Goal: Task Accomplishment & Management: Complete application form

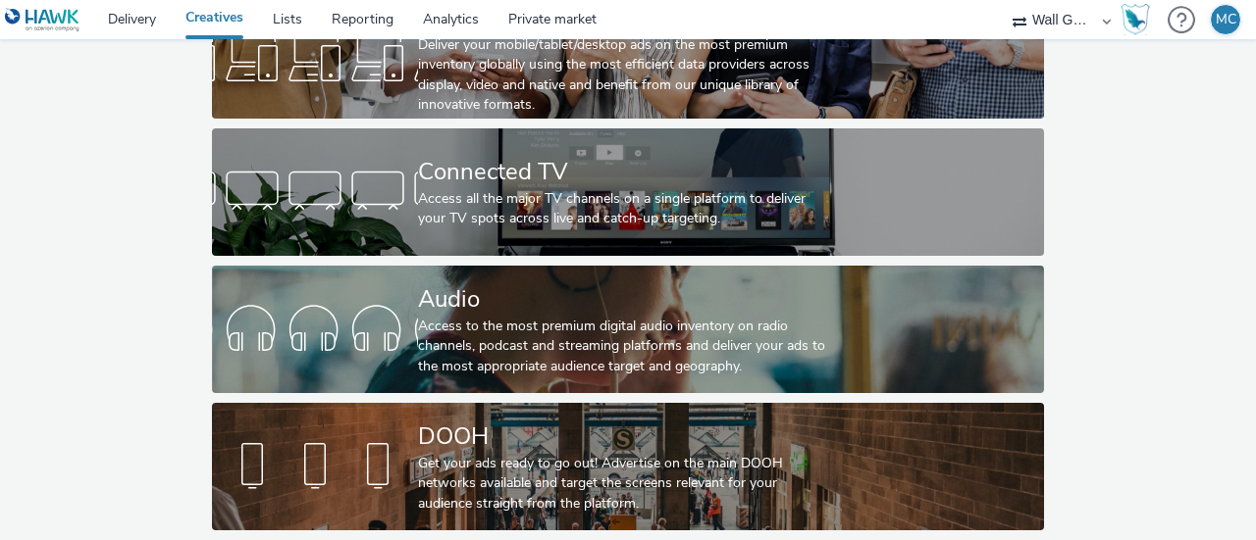
scroll to position [182, 0]
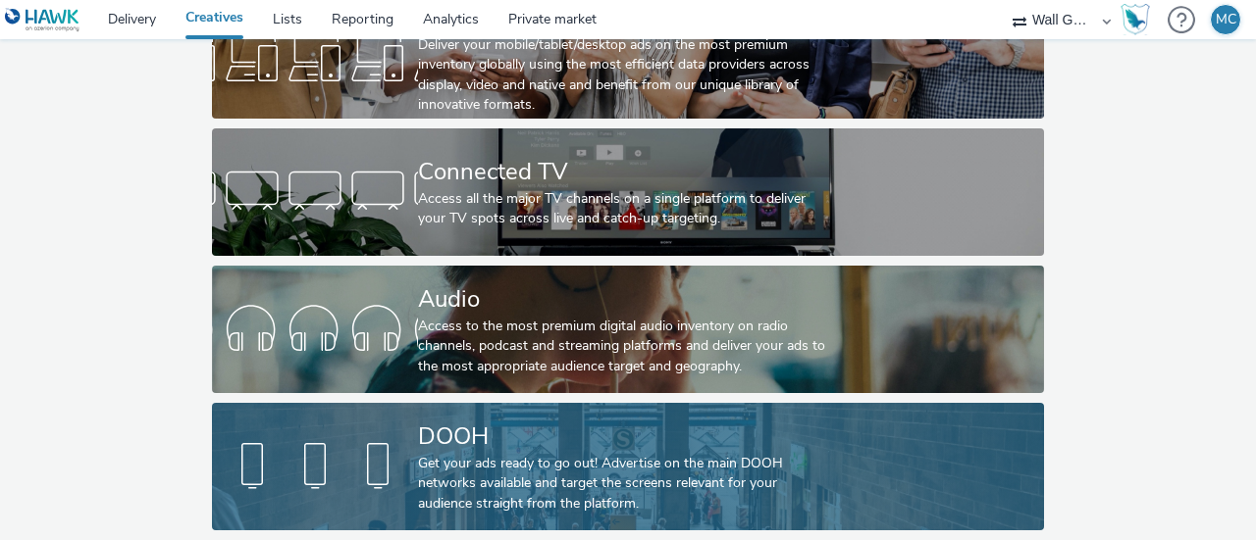
click at [481, 423] on div "DOOH" at bounding box center [624, 437] width 412 height 34
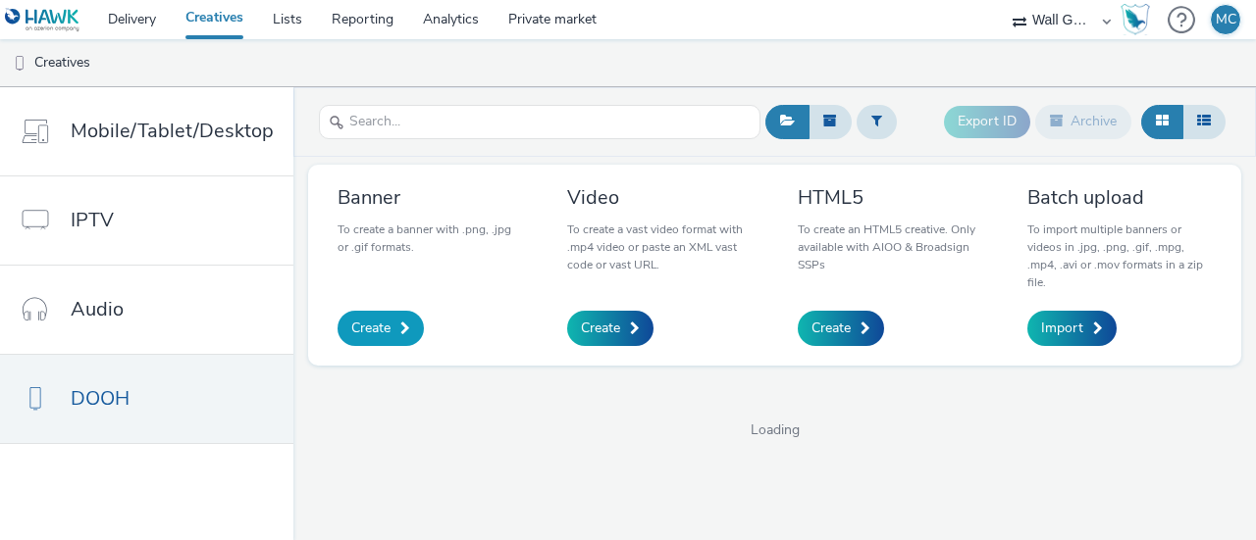
click at [384, 330] on span "Create" at bounding box center [370, 329] width 39 height 20
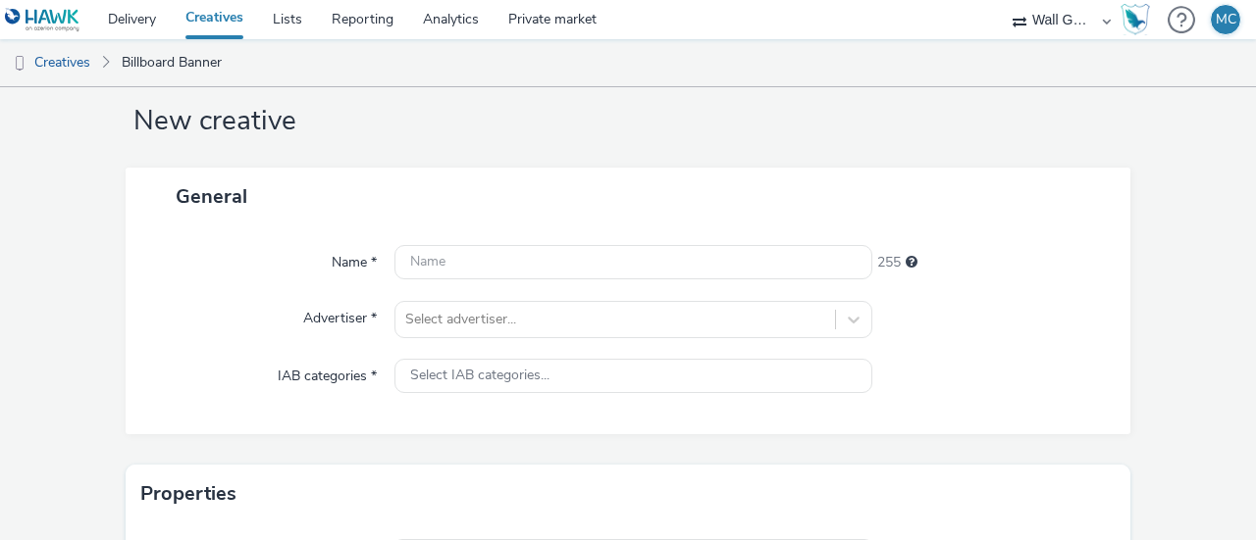
scroll to position [98, 0]
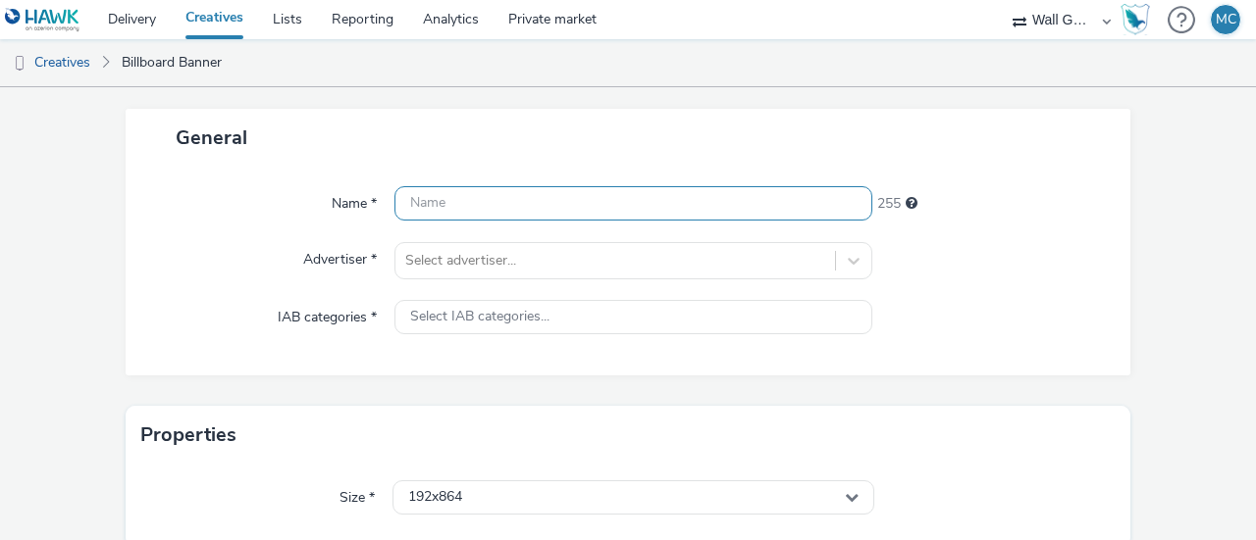
click at [465, 209] on input "text" at bounding box center [633, 203] width 478 height 34
paste input "H313643_P812567_Bespoke_OOH_6S_CoffeeMoment_L2_Tanzania_CNS_OL_SAMRA_2025_1080x…"
type input "H313643_P812567_Bespoke_OOH_6S_CoffeeMoment_L2_Tanzania_CNS_OL_SAMRA_2025_1080x…"
drag, startPoint x: 810, startPoint y: 197, endPoint x: 987, endPoint y: 188, distance: 176.8
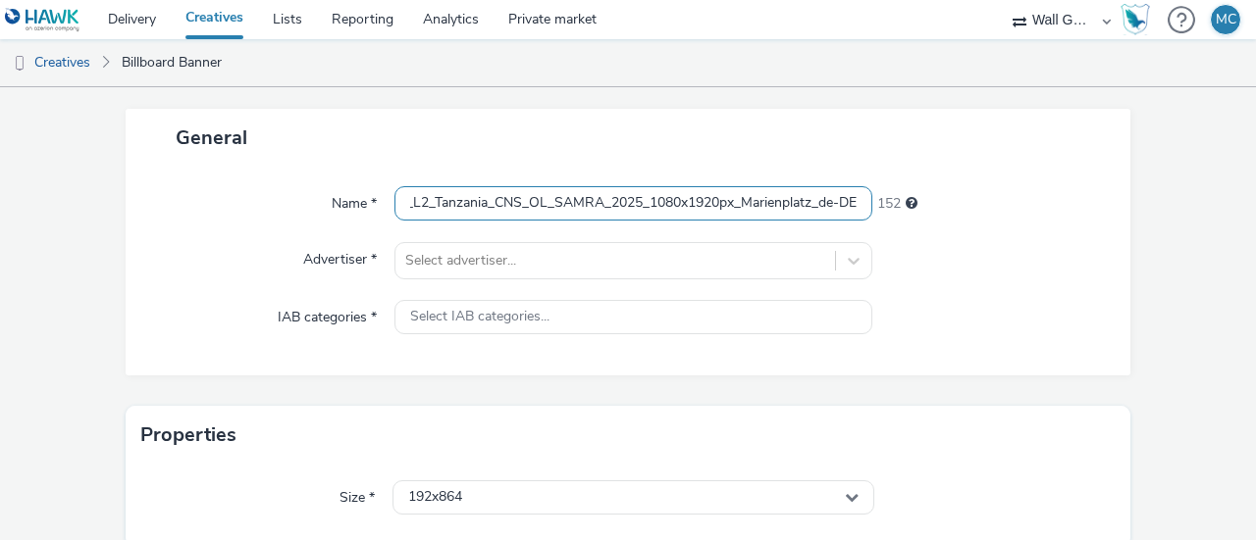
click at [979, 188] on div "Name * H313643_P812567_Bespoke_OOH_6S_CoffeeMoment_L2_Tanzania_CNS_OL_SAMRA_202…" at bounding box center [627, 203] width 965 height 35
click at [434, 205] on input "H313643_P812567_Bespoke_OOH_6S_CoffeeMoment_L2_Tanzania_CNS_OL_SAMRA_2025_1080x…" at bounding box center [633, 203] width 478 height 34
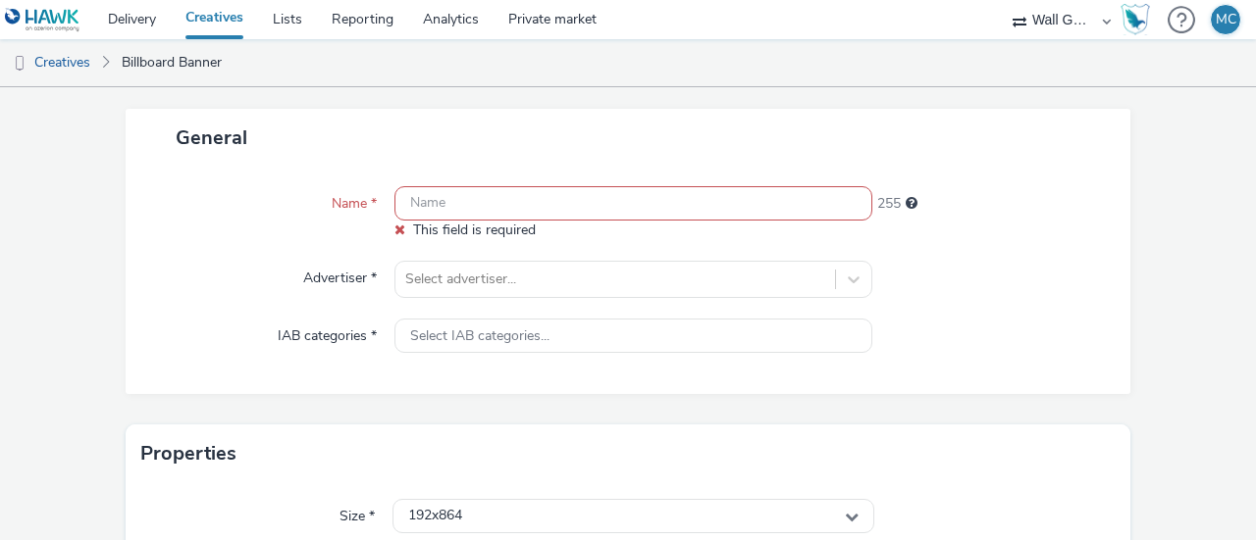
click at [590, 182] on div "Name * This field is required 255 Advertiser * Select advertiser... IAB categor…" at bounding box center [628, 281] width 1004 height 228
click at [596, 202] on input "text" at bounding box center [633, 203] width 478 height 34
paste input "H313643_P812567_Bespoke_OOH_6S_CoffeeMoment_L2_Tanzania_CNS_OL_SAMRA_2025_1080x…"
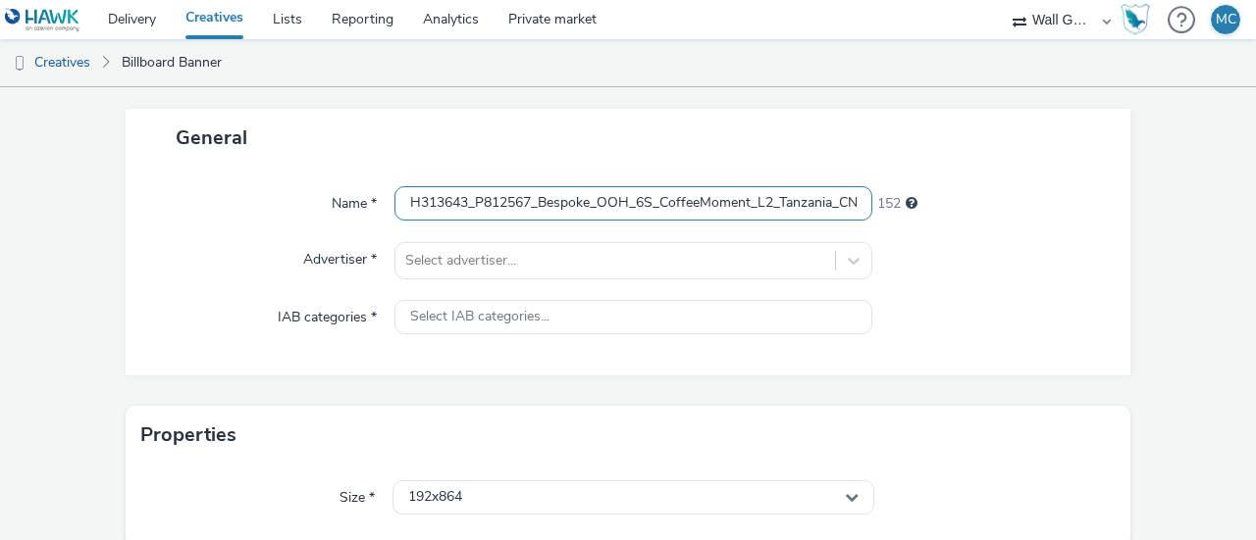
scroll to position [0, 360]
type input "H313643_P812567_Bespoke_OOH_6S_CoffeeMoment_L2_Tanzania_CNS_OL_SAMRA_2025_1080x…"
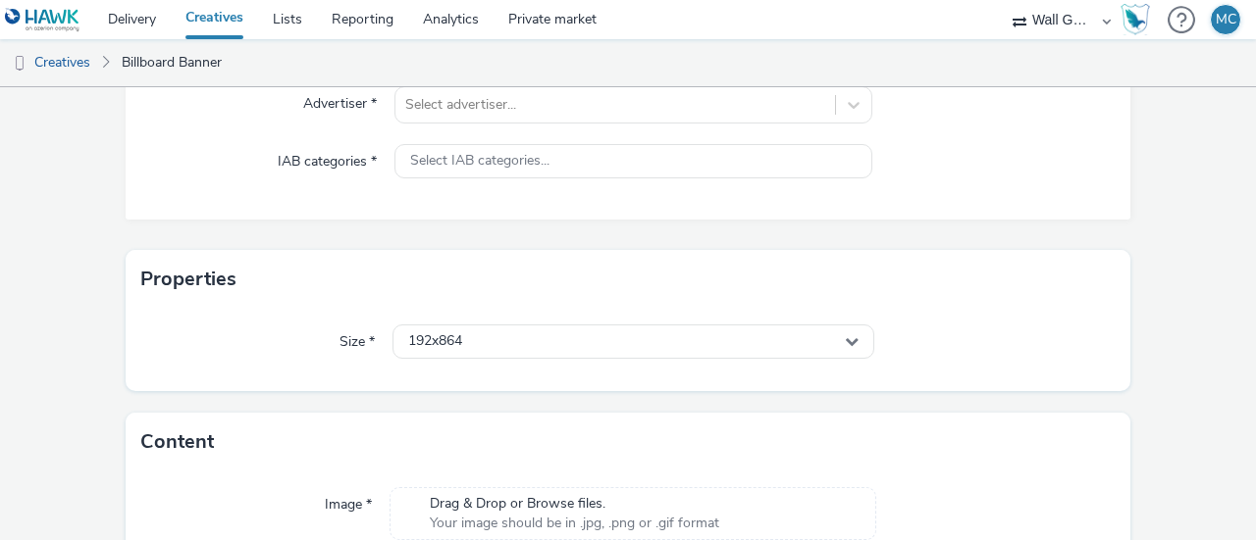
scroll to position [161, 0]
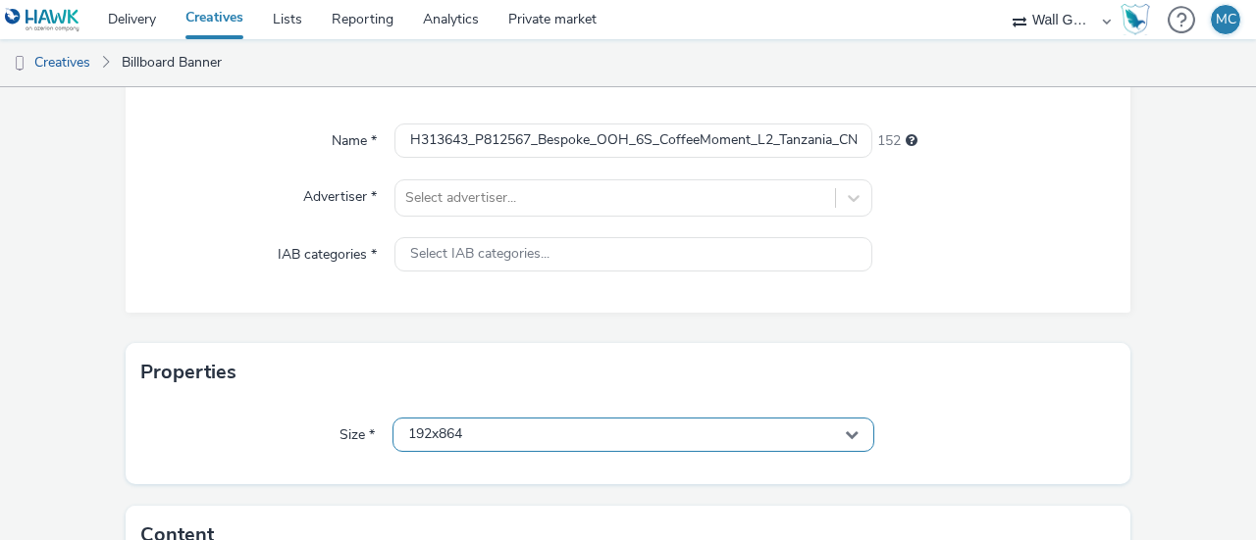
click at [479, 423] on div "192x864" at bounding box center [633, 435] width 482 height 34
click at [485, 463] on input "text" at bounding box center [633, 476] width 480 height 34
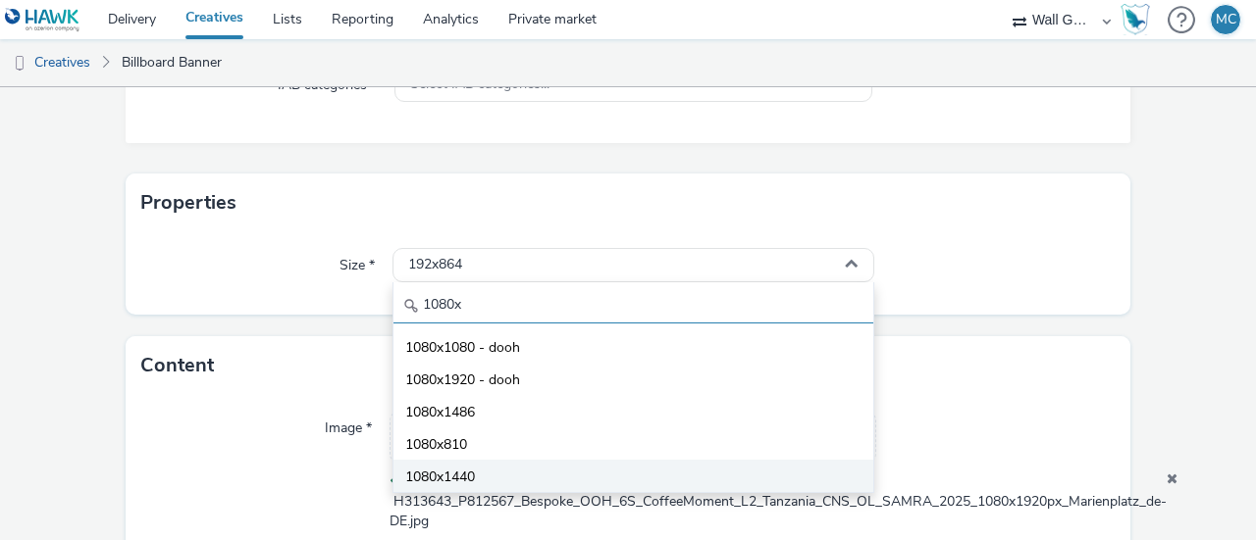
scroll to position [357, 0]
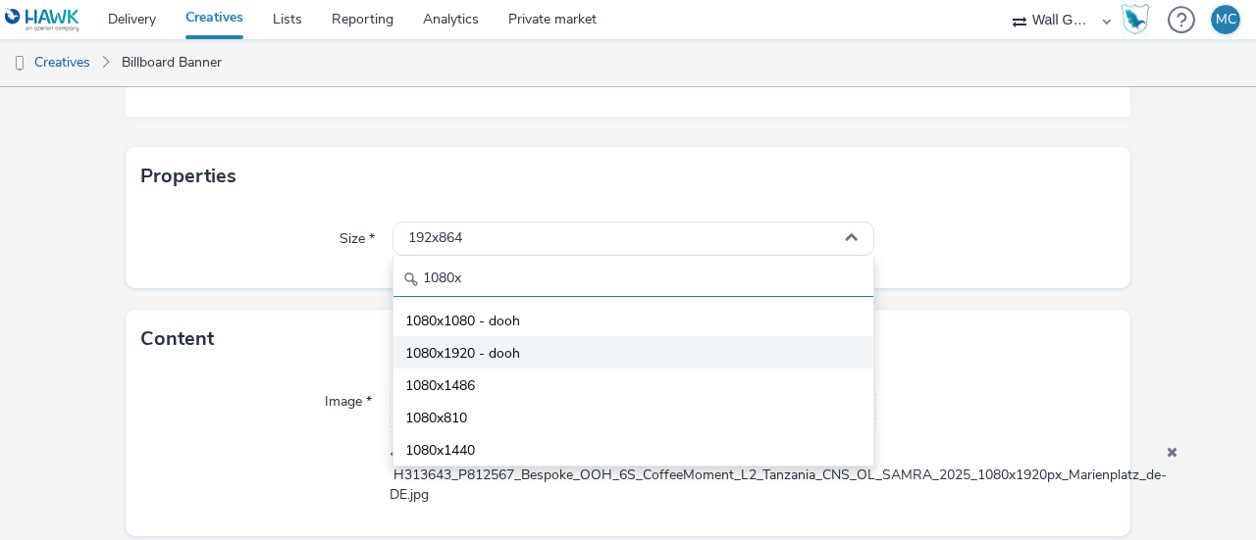
type input "1080x"
click at [481, 358] on span "1080x1920 - dooh" at bounding box center [462, 354] width 115 height 20
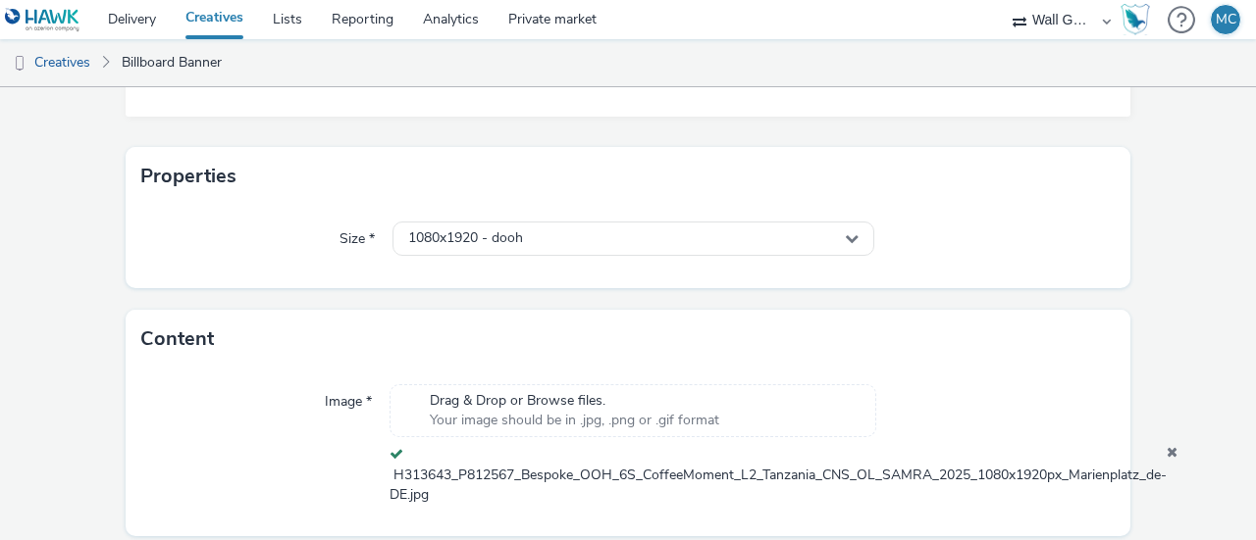
click at [1034, 315] on div "Content" at bounding box center [628, 339] width 1004 height 59
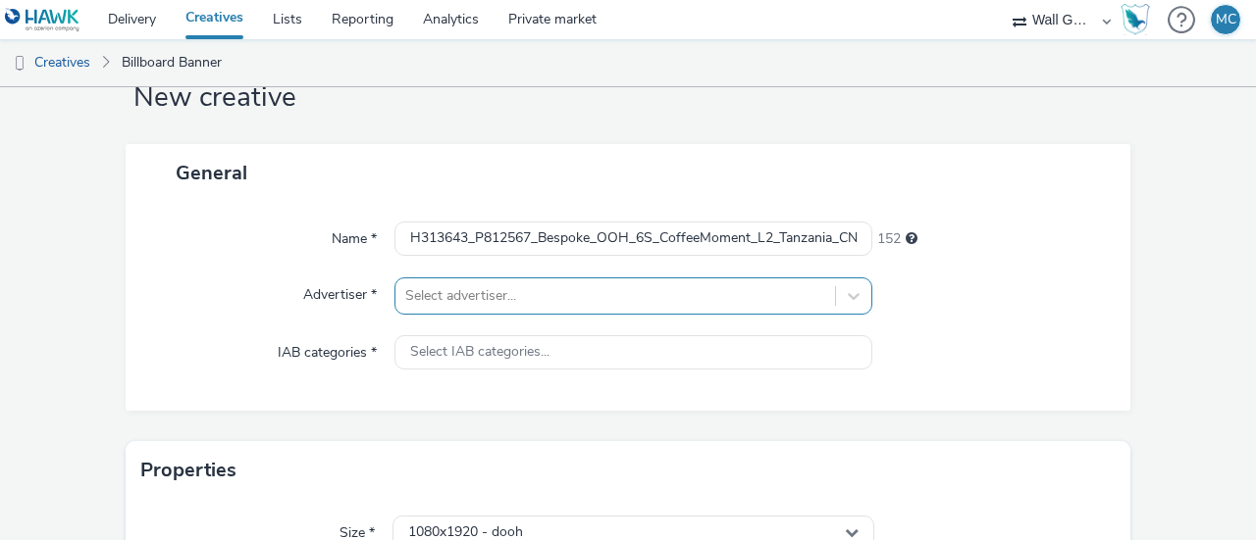
click at [540, 285] on div "Select advertiser..." at bounding box center [633, 296] width 478 height 37
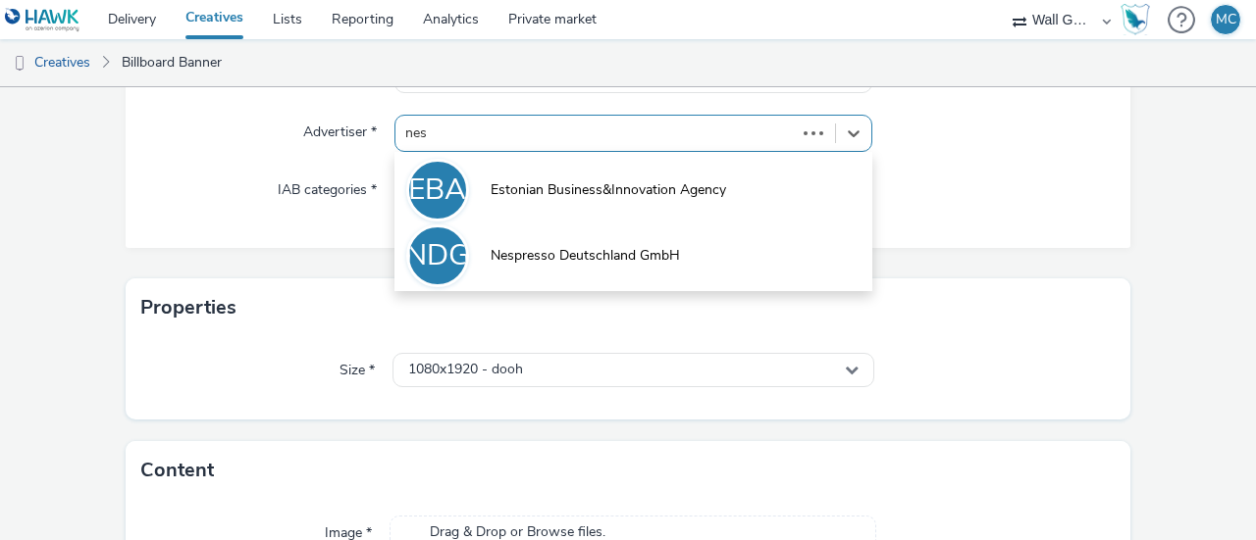
type input "nesp"
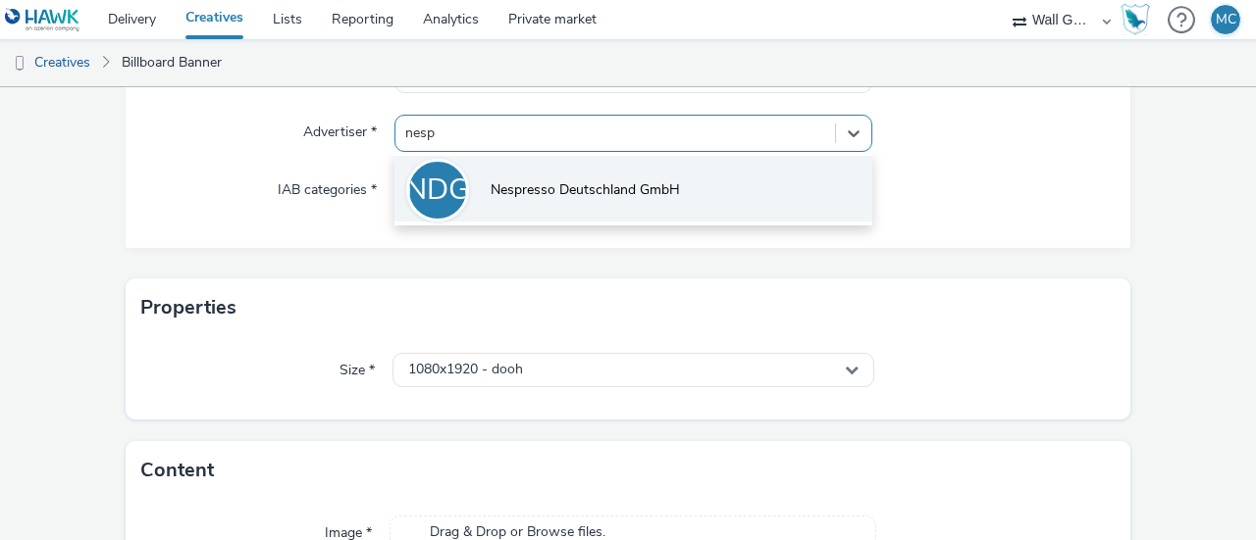
click at [581, 194] on span "Nespresso Deutschland GmbH" at bounding box center [584, 190] width 189 height 20
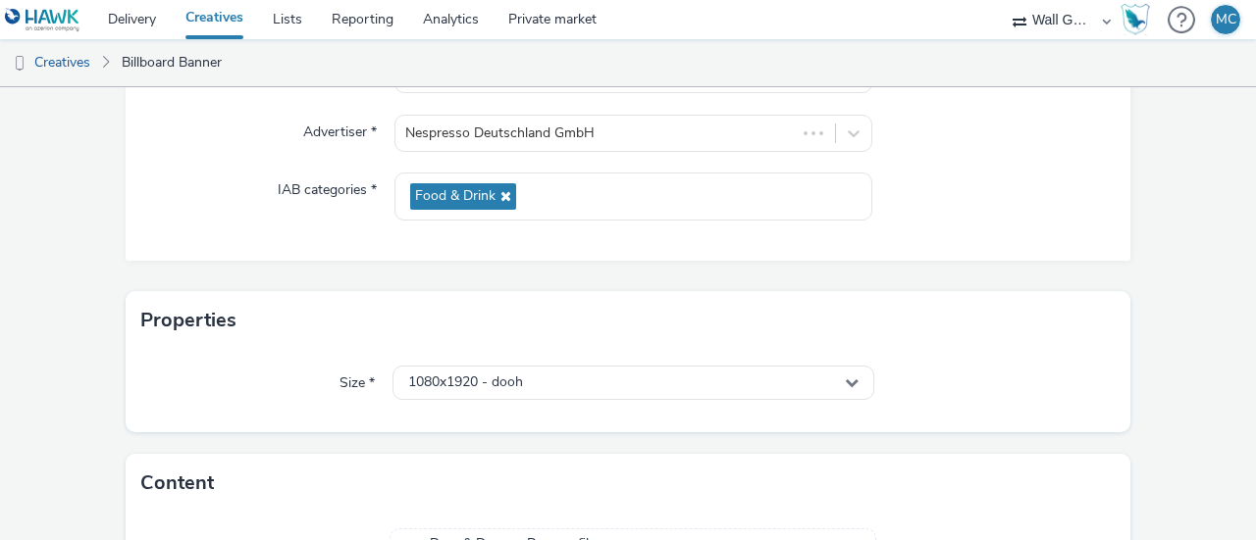
click at [969, 241] on div "Name * H313643_P812567_Bespoke_OOH_6S_CoffeeMoment_L2_Tanzania_CNS_OL_SAMRA_202…" at bounding box center [628, 150] width 1004 height 222
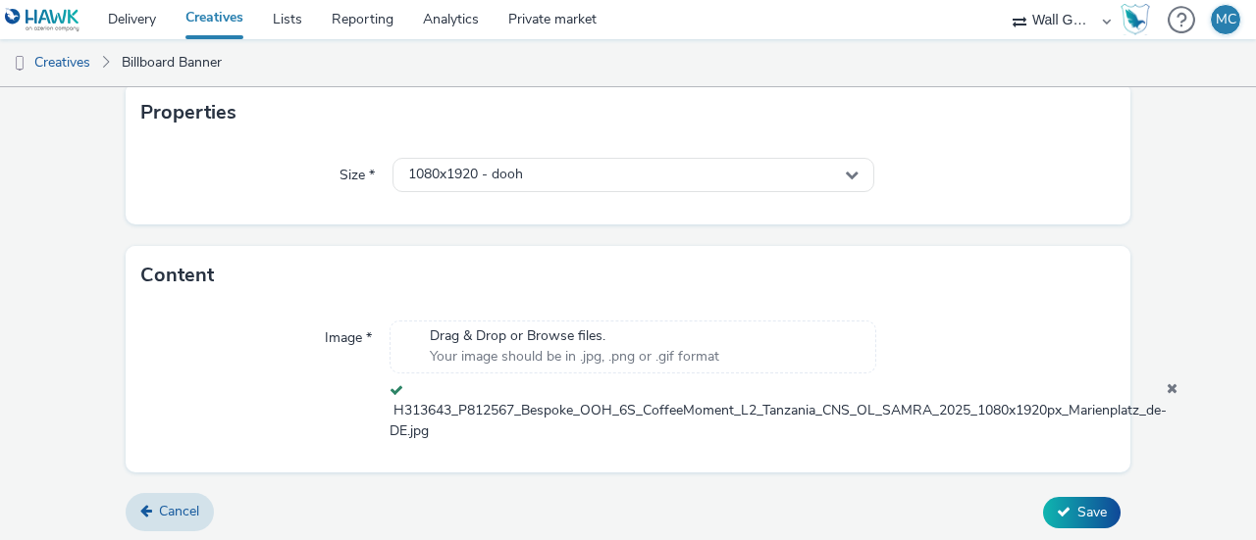
scroll to position [437, 0]
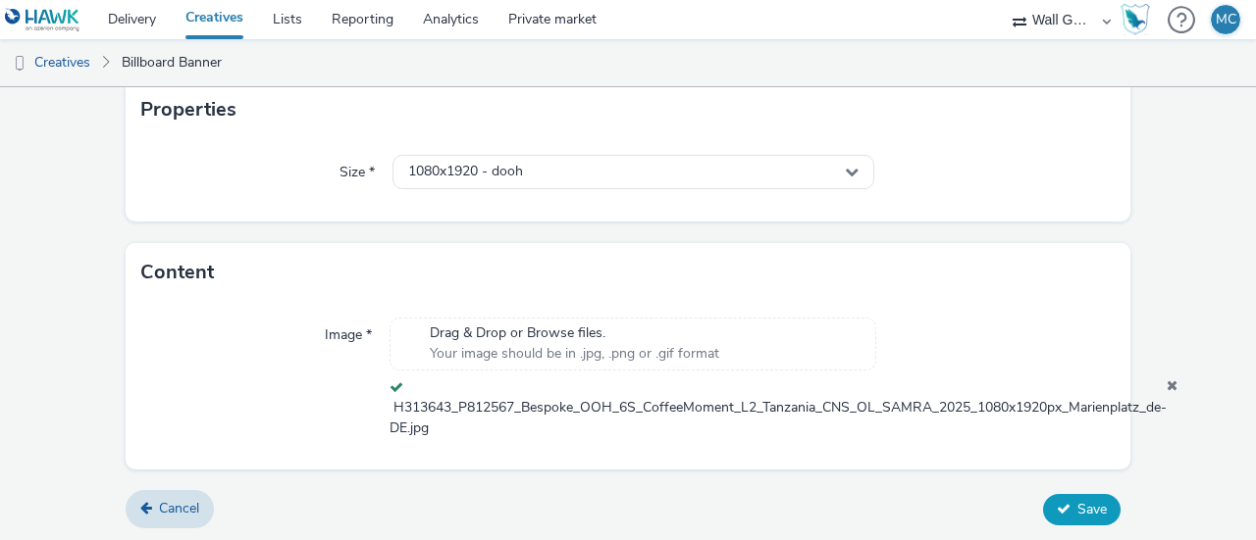
click at [1077, 506] on span "Save" at bounding box center [1091, 509] width 29 height 19
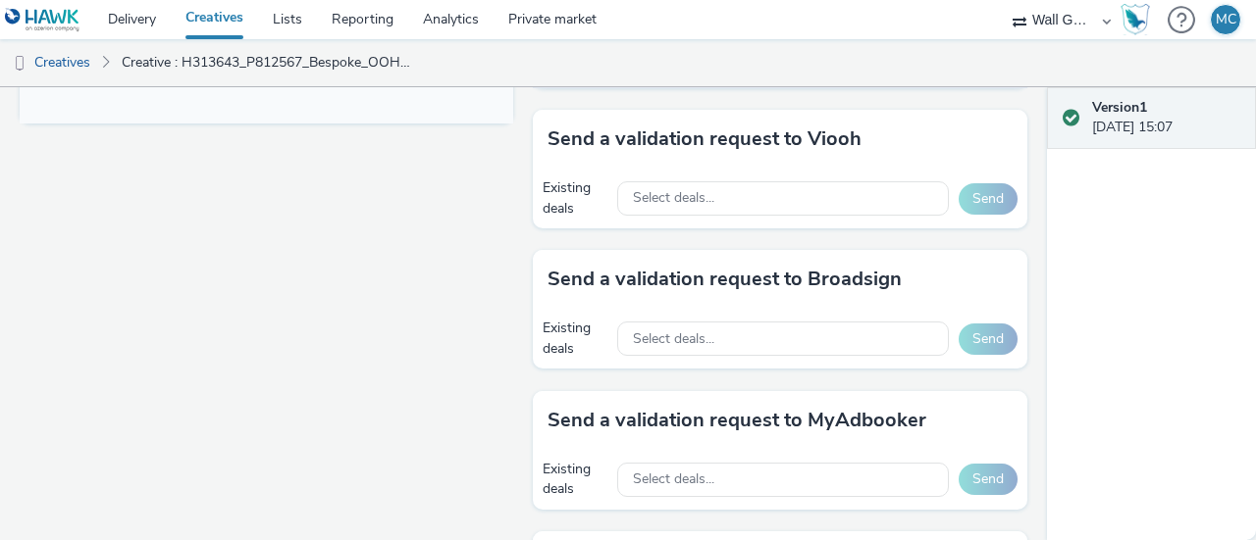
scroll to position [883, 0]
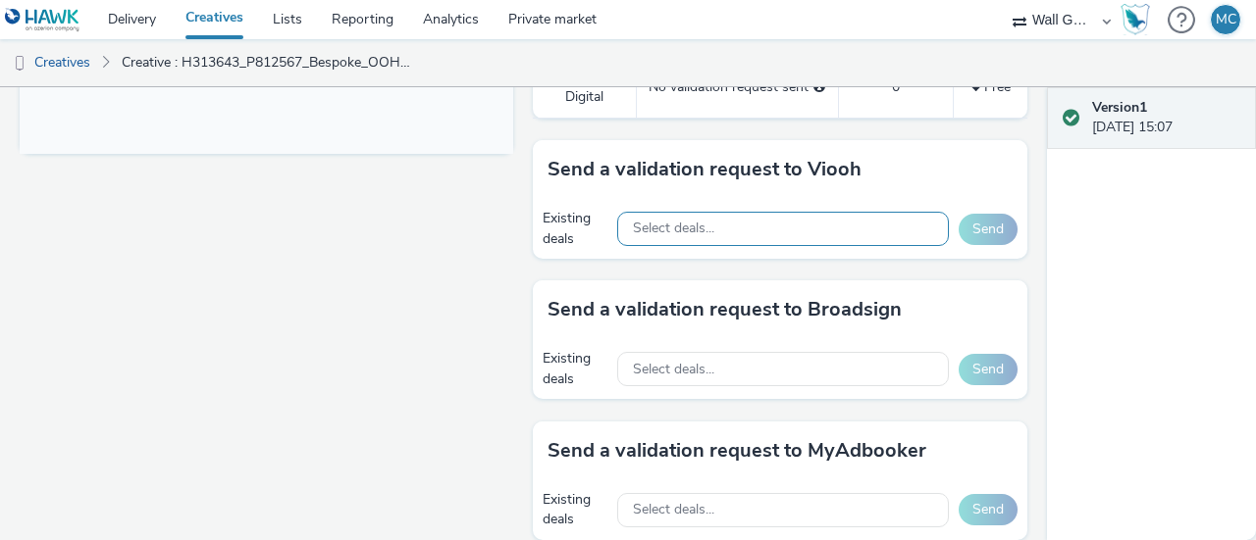
click at [704, 221] on span "Select deals..." at bounding box center [673, 229] width 81 height 17
paste input "VIOOH-JCDECAUX_DE-WDL6dxQjJb"
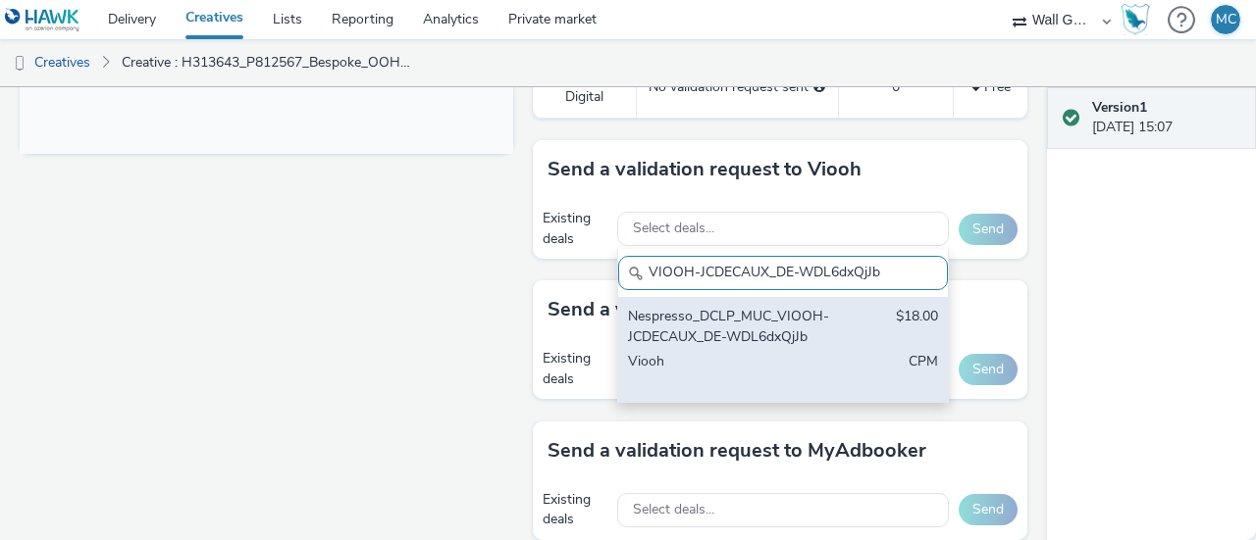
type input "VIOOH-JCDECAUX_DE-WDL6dxQjJb"
click at [725, 311] on div "Nespresso_DCLP_MUC_VIOOH-JCDECAUX_DE-WDL6dxQjJb" at bounding box center [729, 327] width 203 height 40
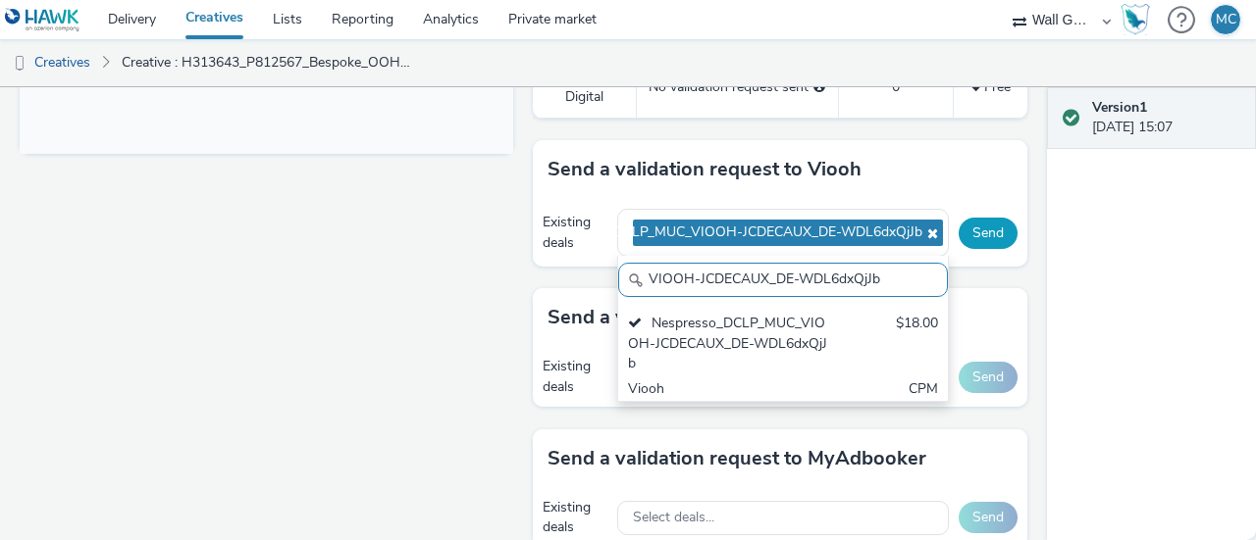
click at [978, 234] on button "Send" at bounding box center [987, 233] width 59 height 31
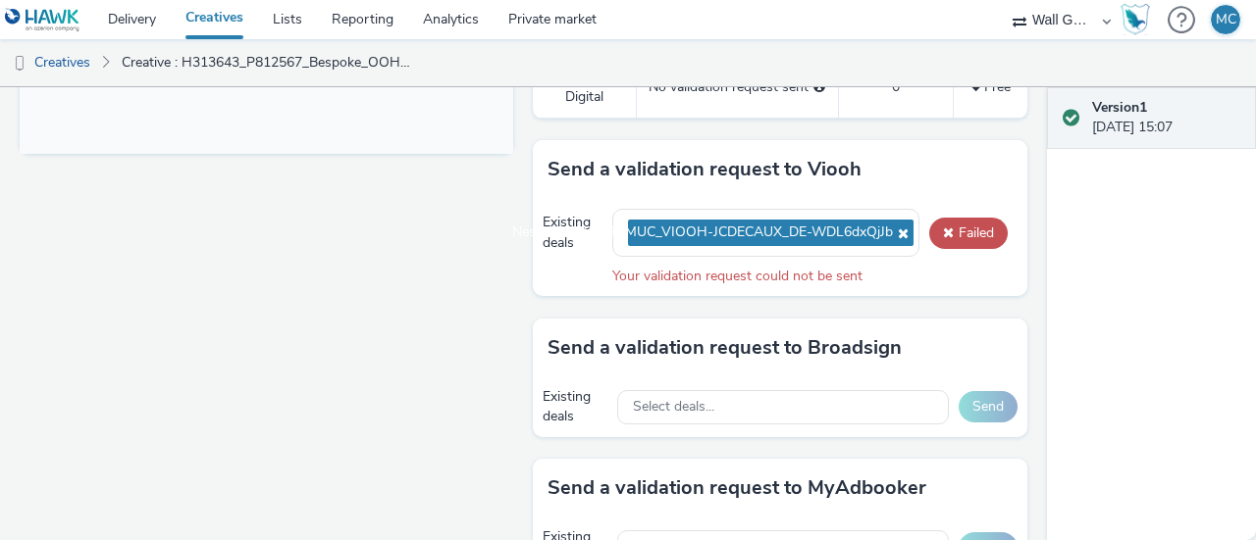
click at [859, 294] on div "Send a validation request to Viooh Existing deals Nespresso_DCLP_MUC_VIOOH-JCDE…" at bounding box center [779, 229] width 493 height 179
click at [960, 227] on button "Failed" at bounding box center [968, 233] width 78 height 31
click at [936, 276] on div "Your validation request could not be sent" at bounding box center [814, 277] width 405 height 20
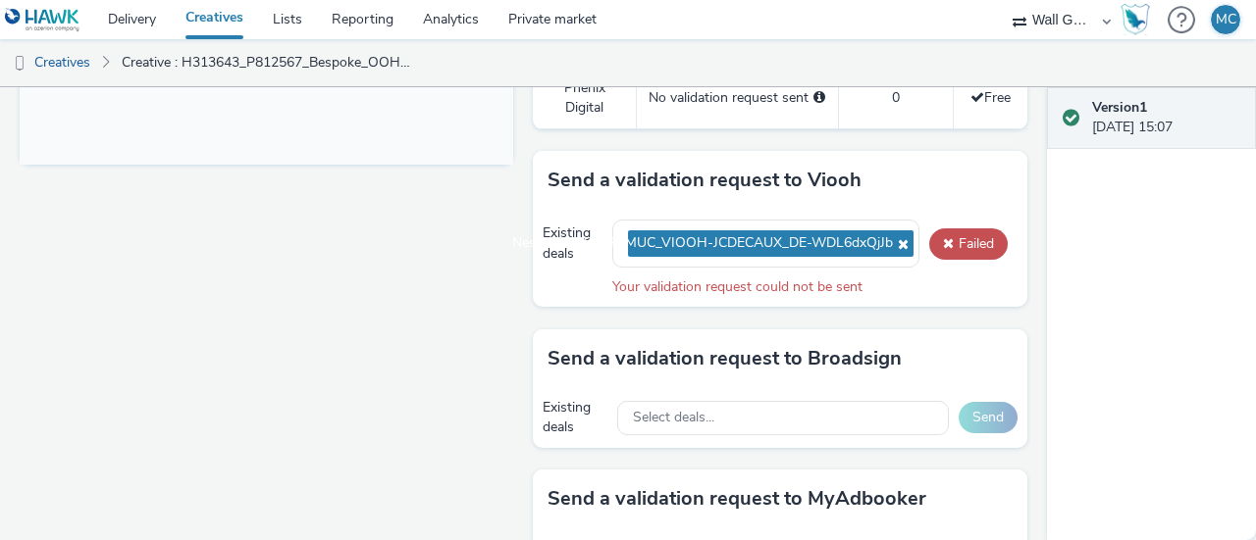
scroll to position [883, 0]
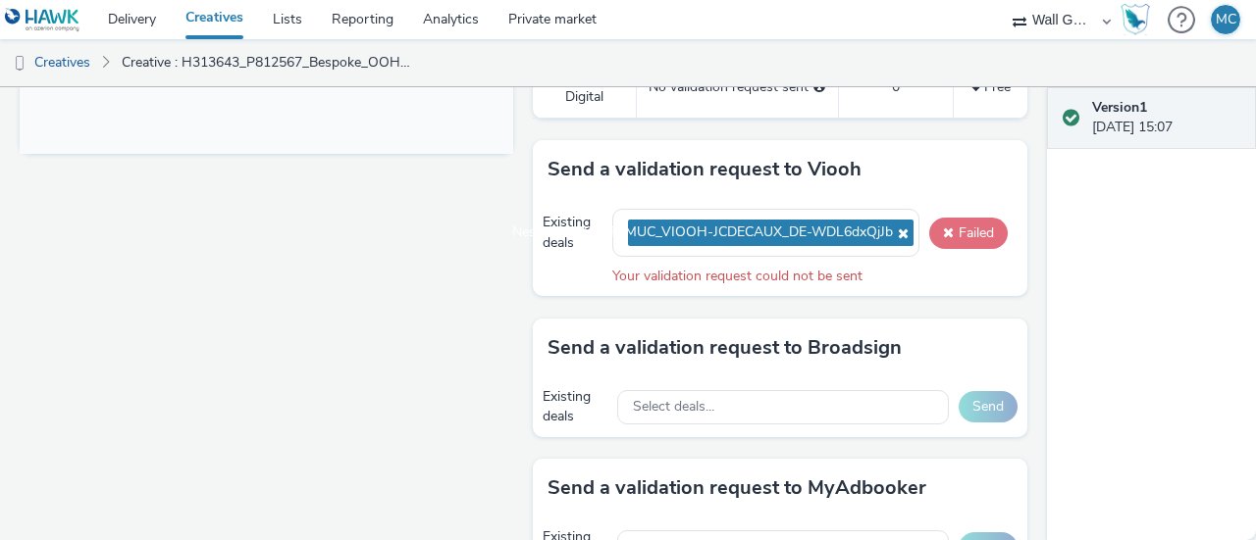
click at [951, 232] on button "Failed" at bounding box center [968, 233] width 78 height 31
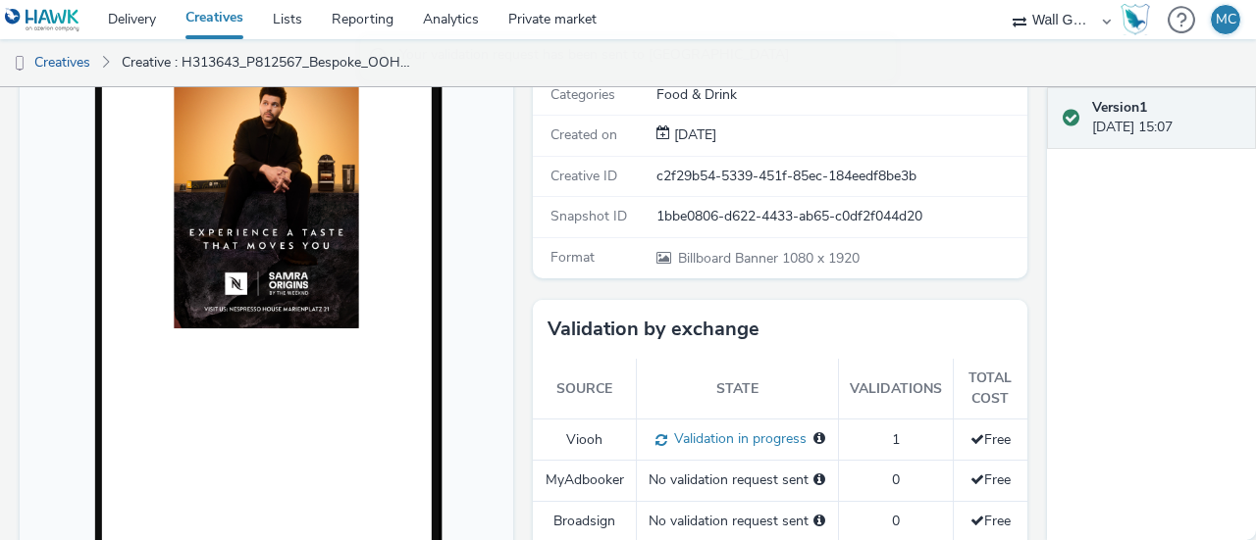
scroll to position [0, 0]
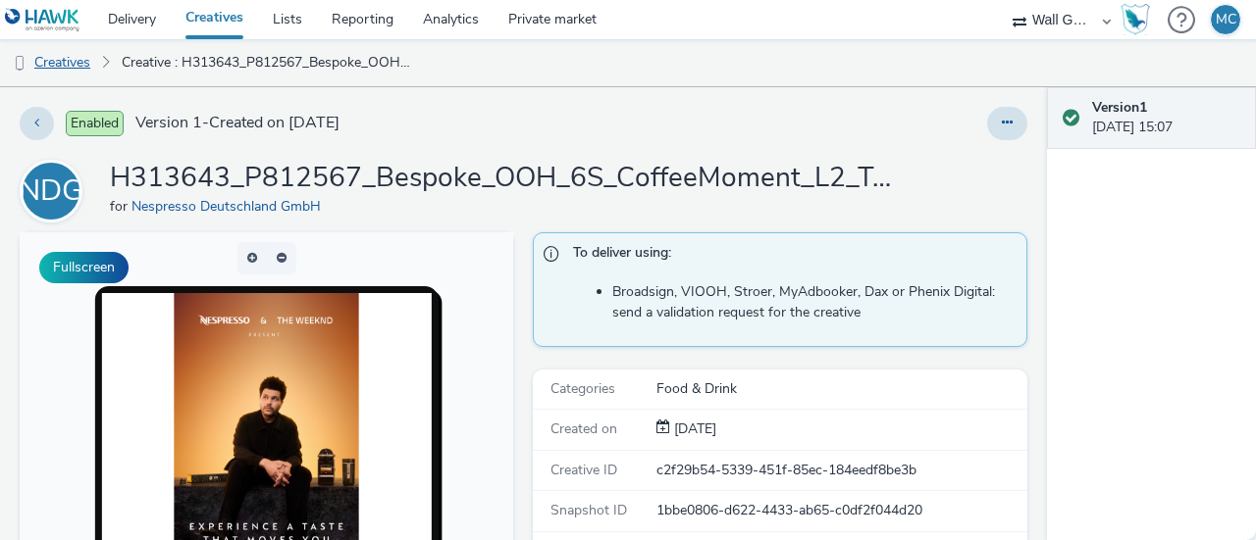
click at [82, 58] on link "Creatives" at bounding box center [50, 62] width 100 height 47
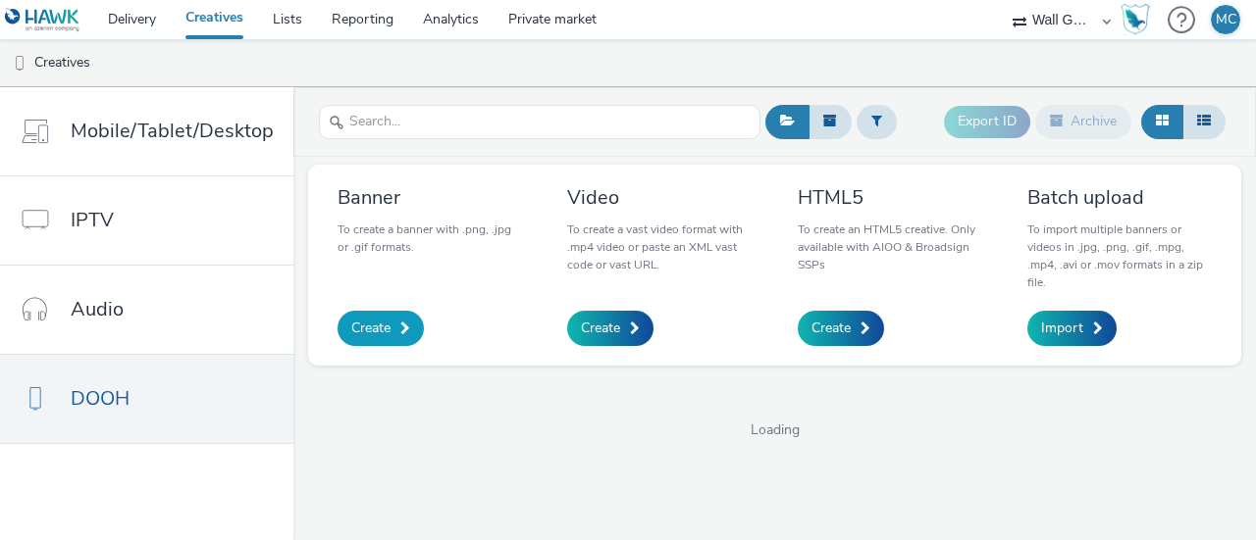
click at [393, 317] on link "Create" at bounding box center [380, 328] width 86 height 35
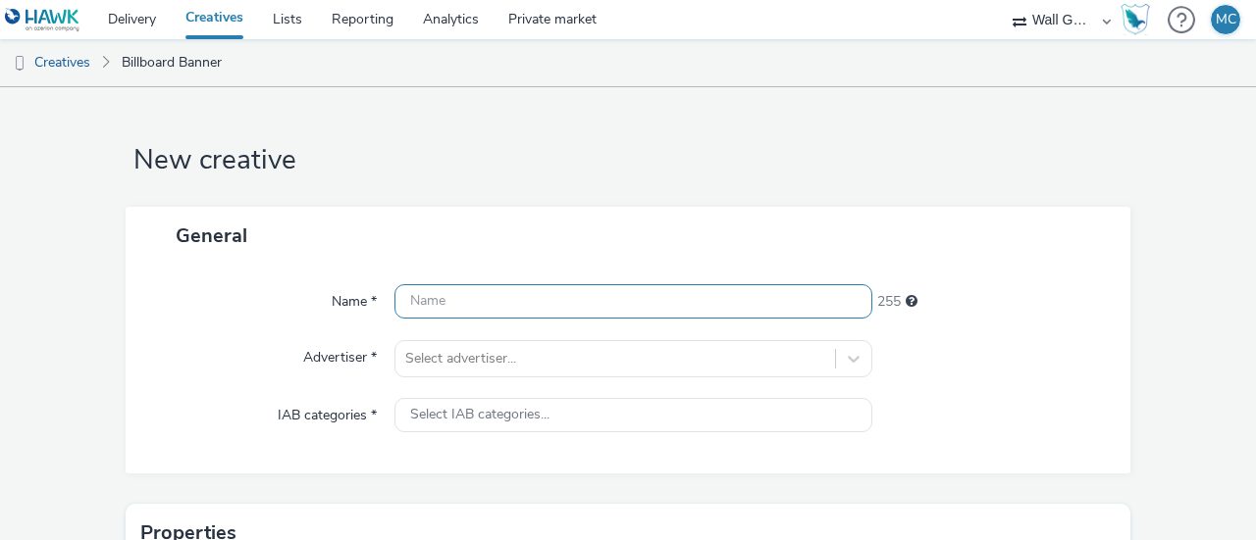
click at [449, 302] on input "text" at bounding box center [633, 301] width 478 height 34
paste input "H313643_P812568_Bespoke_OOH_6S_Partnership_L2_Tanzania_AWR_OL_SAMRA_2025_1080x1…"
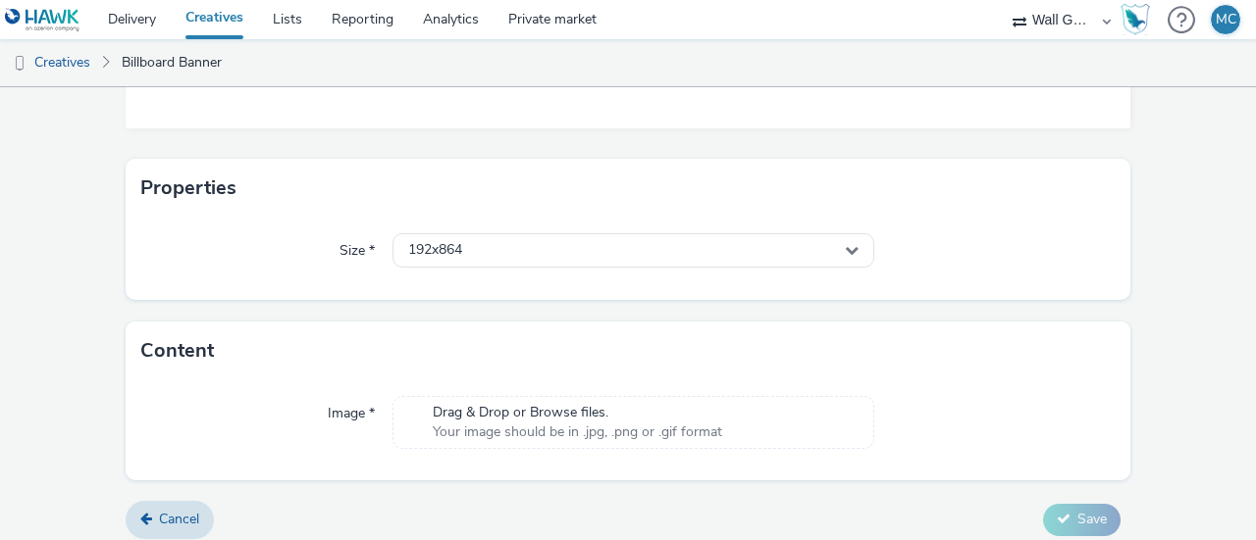
scroll to position [357, 0]
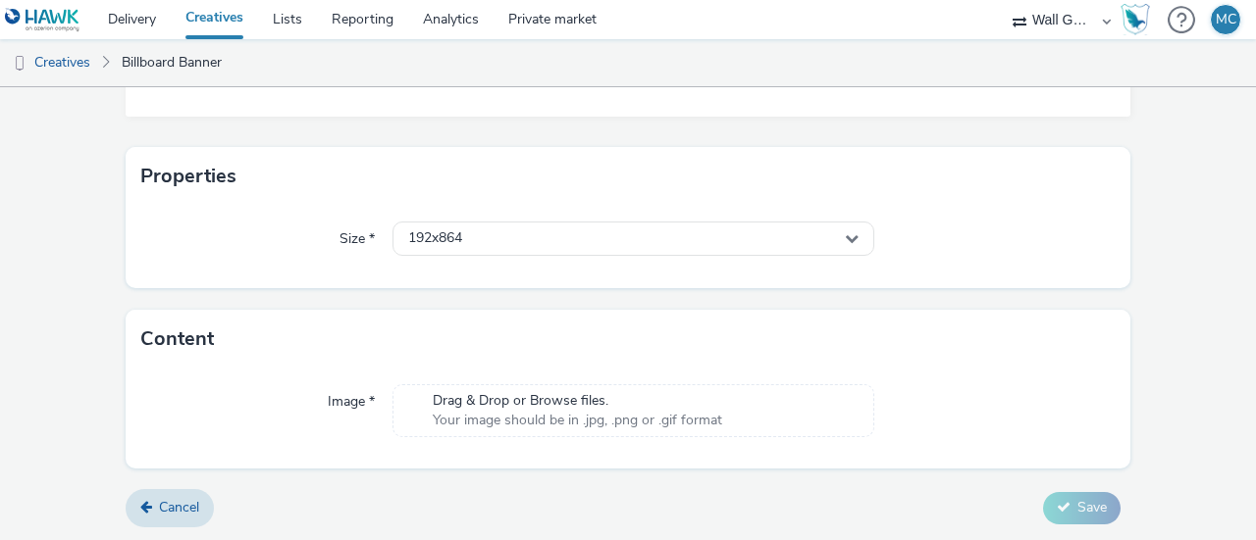
type input "H313643_P812568_Bespoke_OOH_6S_Partnership_L2_Tanzania_AWR_OL_SAMRA_2025_1080x1…"
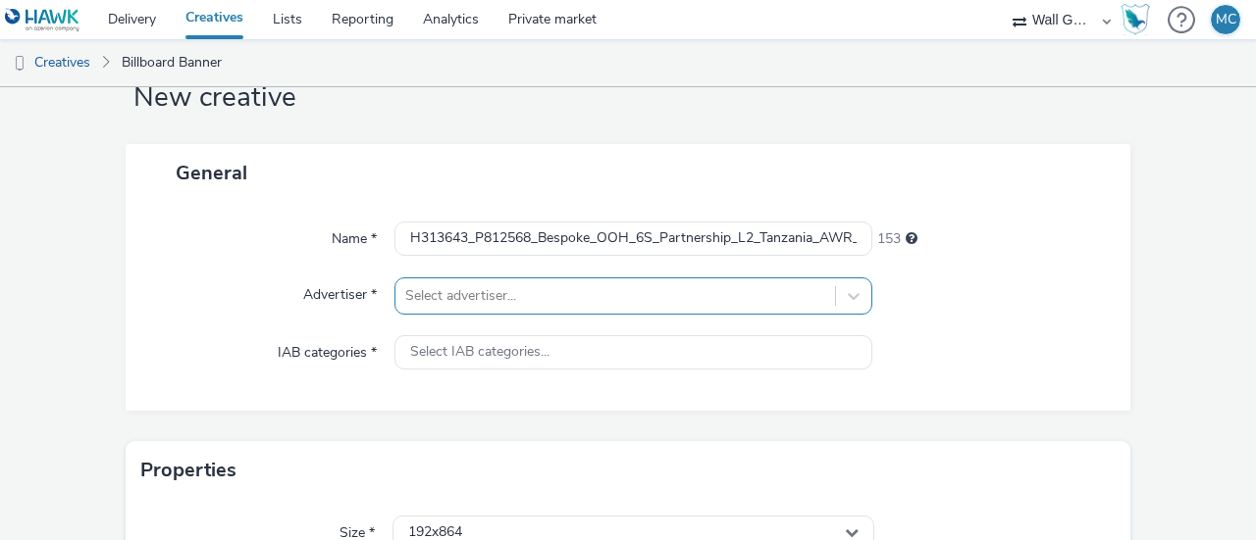
click at [500, 291] on div "Select advertiser..." at bounding box center [633, 296] width 478 height 37
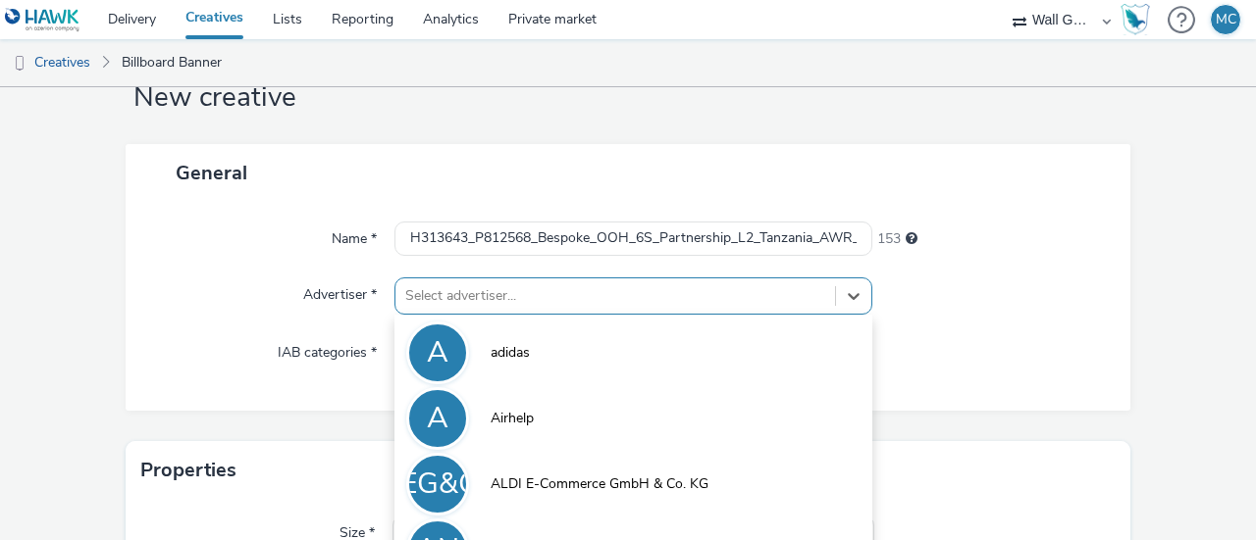
scroll to position [226, 0]
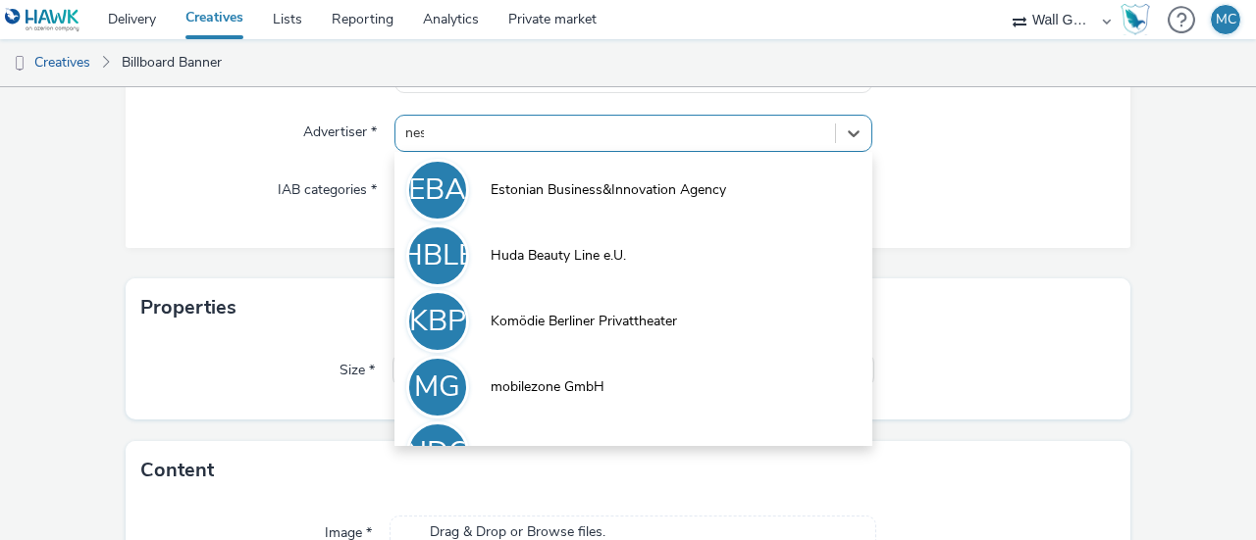
type input "nesp"
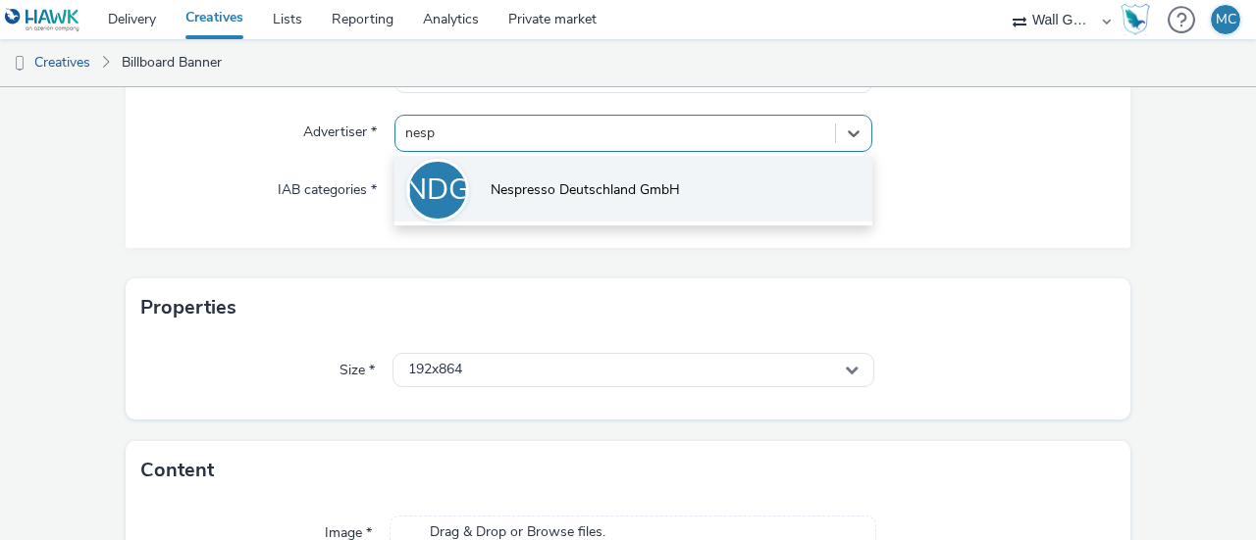
click at [582, 191] on span "Nespresso Deutschland GmbH" at bounding box center [584, 190] width 189 height 20
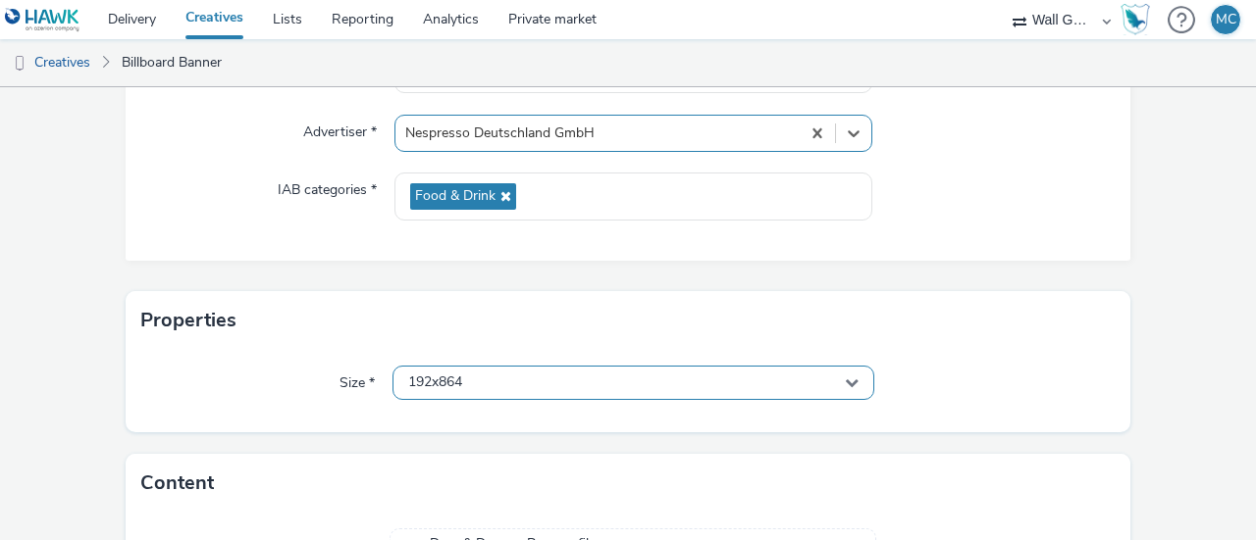
click at [526, 378] on div "192x864" at bounding box center [633, 383] width 482 height 34
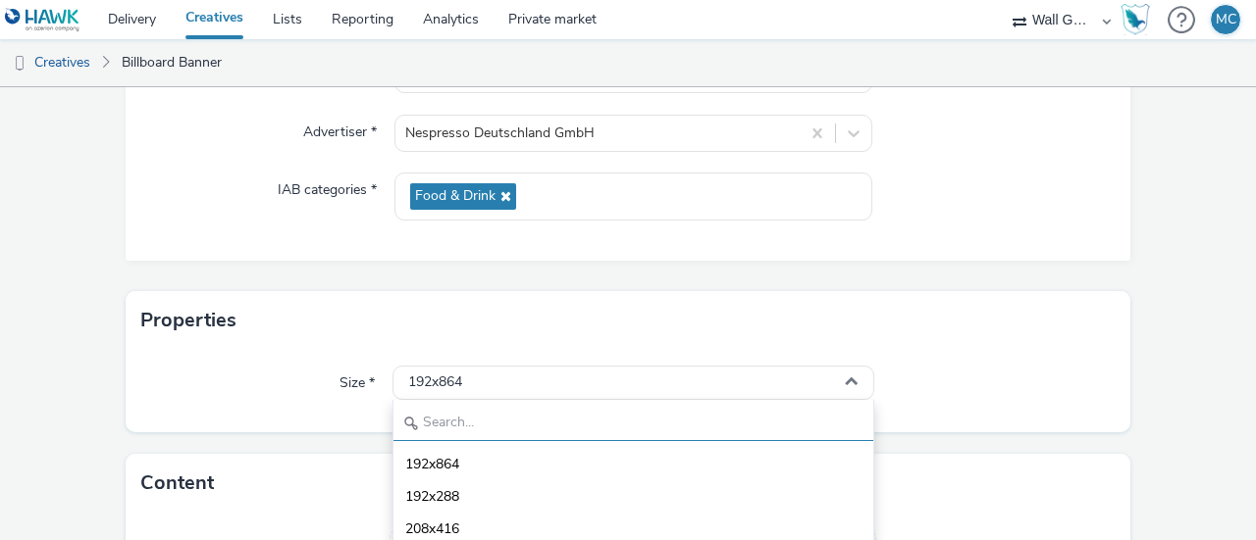
click at [534, 411] on input "text" at bounding box center [633, 424] width 480 height 34
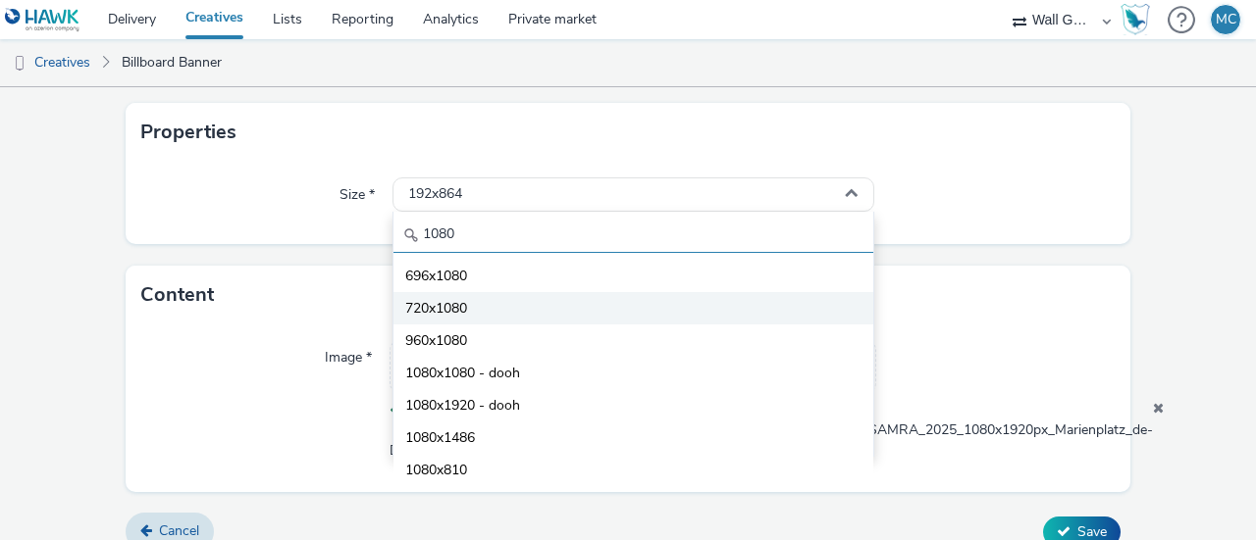
scroll to position [422, 0]
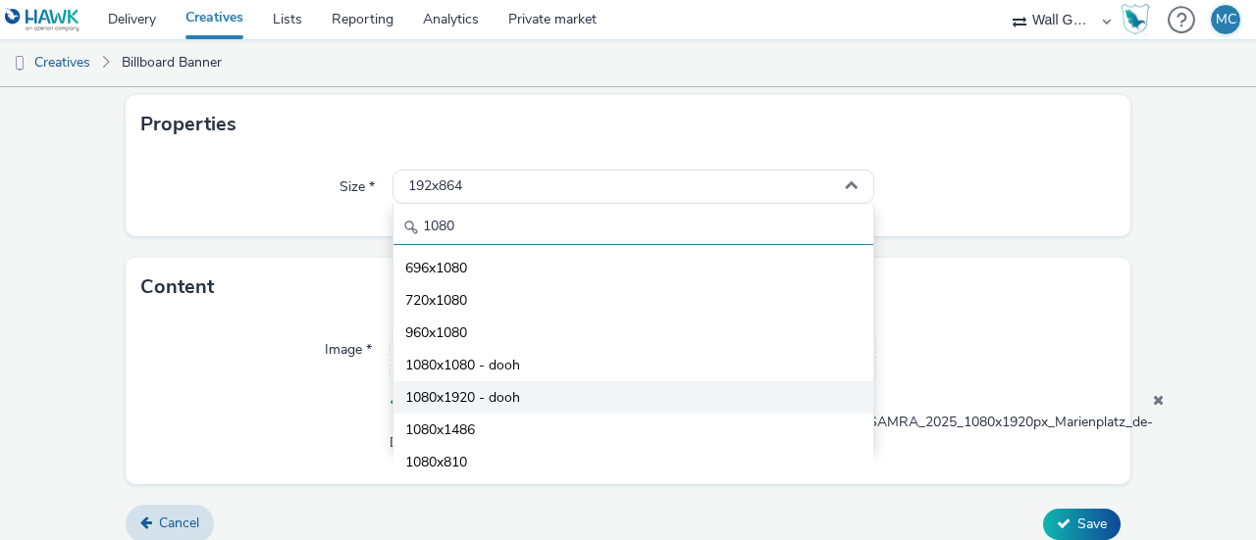
type input "1080"
click at [502, 403] on span "1080x1920 - dooh" at bounding box center [462, 398] width 115 height 20
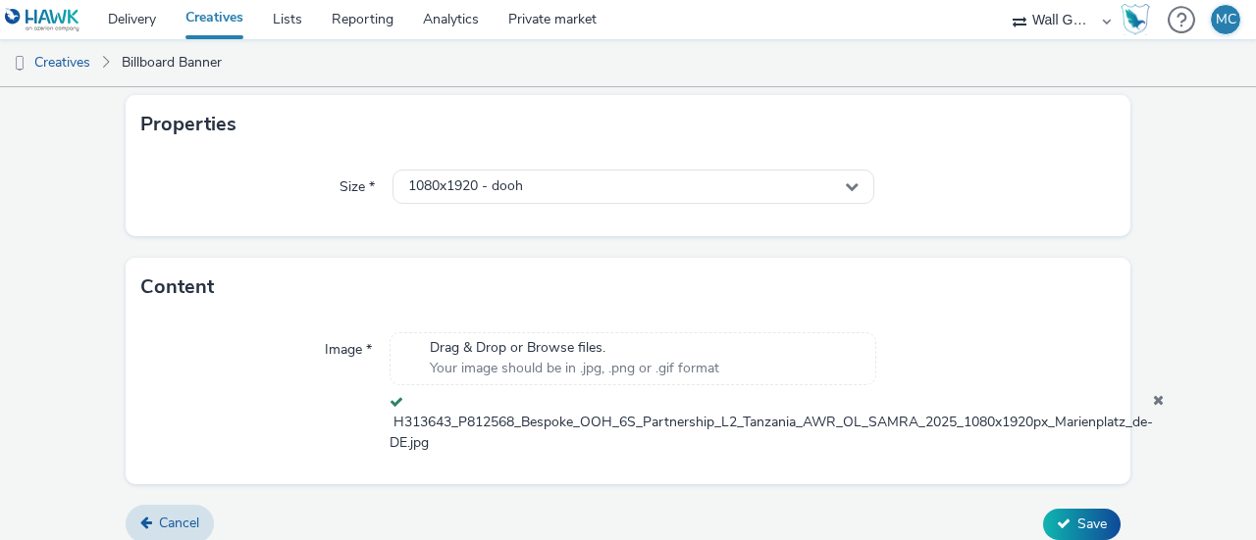
click at [956, 277] on div "Content" at bounding box center [628, 287] width 1004 height 59
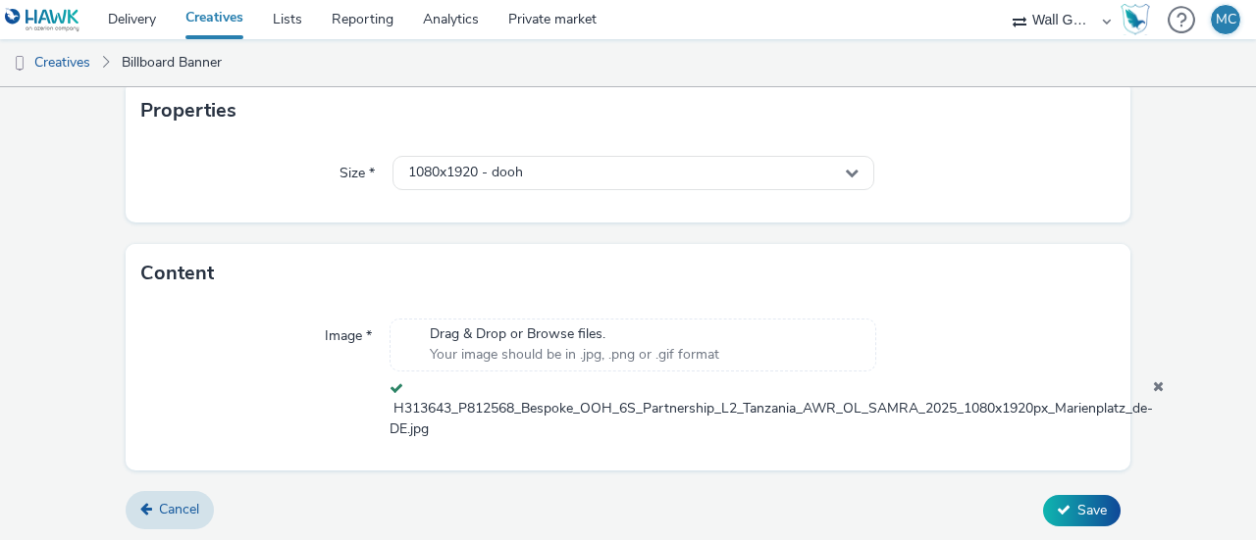
scroll to position [437, 0]
click at [1077, 512] on span "Save" at bounding box center [1091, 509] width 29 height 19
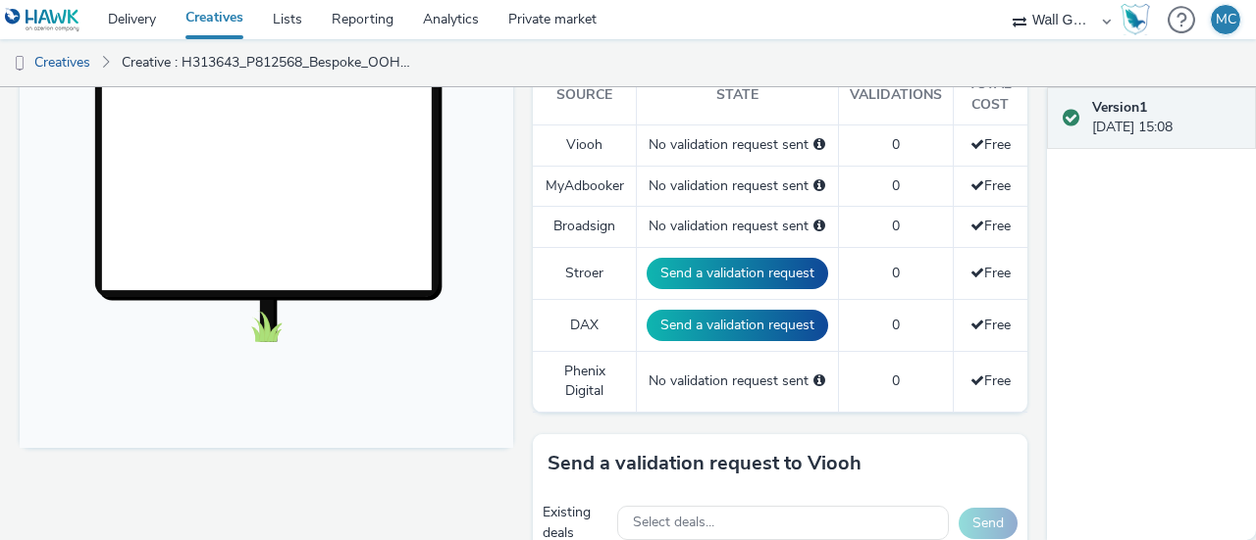
scroll to position [785, 0]
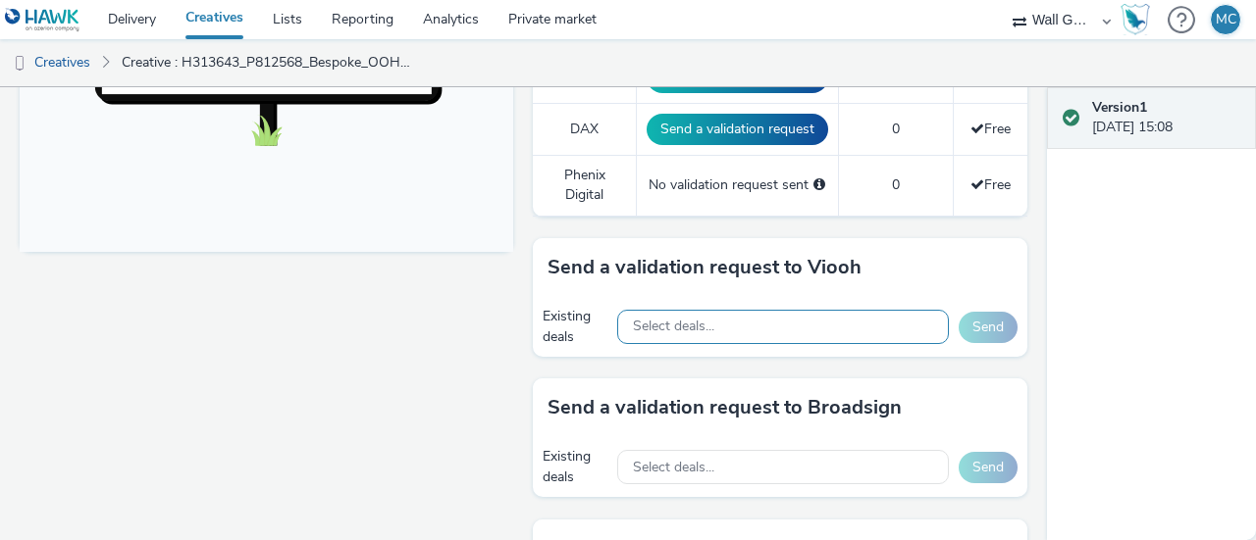
click at [718, 319] on div "Select deals..." at bounding box center [783, 327] width 332 height 34
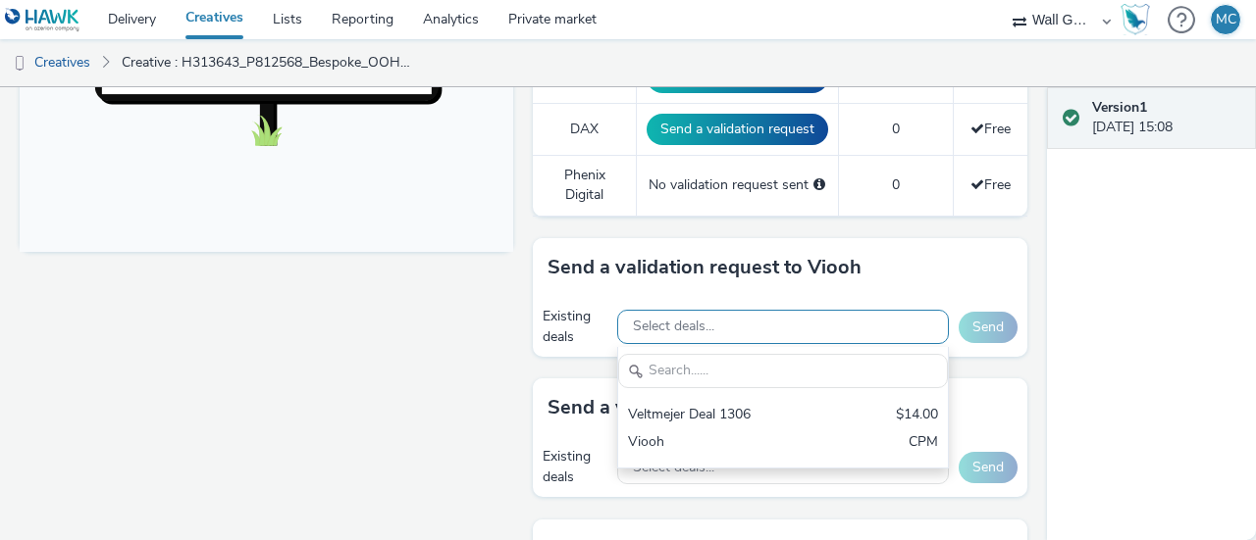
scroll to position [0, 0]
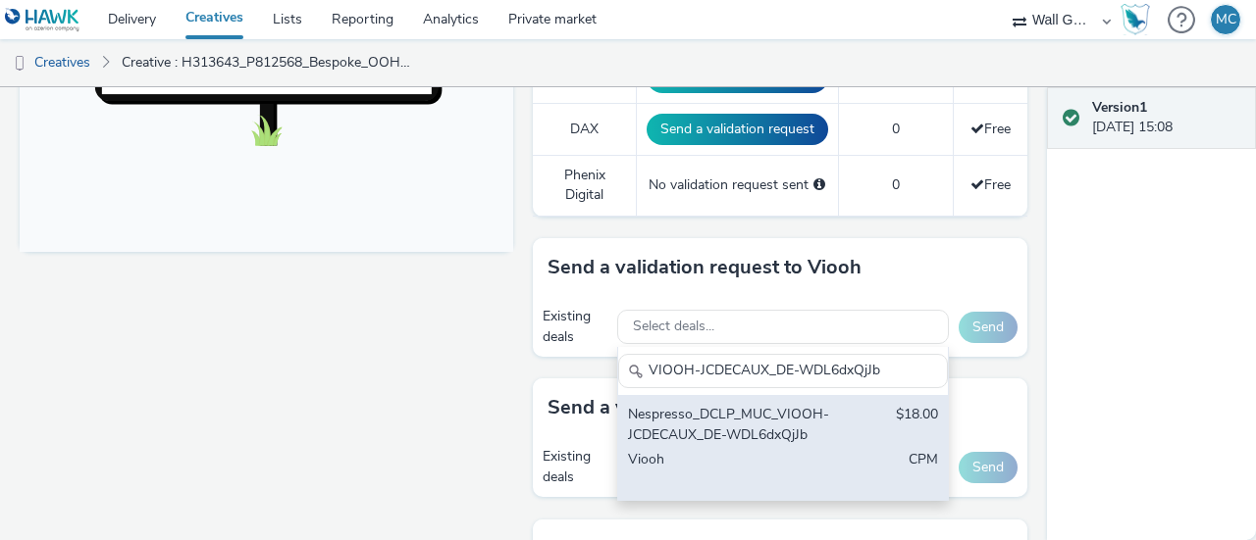
type input "VIOOH-JCDECAUX_DE-WDL6dxQjJb"
drag, startPoint x: 728, startPoint y: 411, endPoint x: 828, endPoint y: 405, distance: 100.2
click at [728, 411] on div "Nespresso_DCLP_MUC_VIOOH-JCDECAUX_DE-WDL6dxQjJb" at bounding box center [729, 425] width 203 height 40
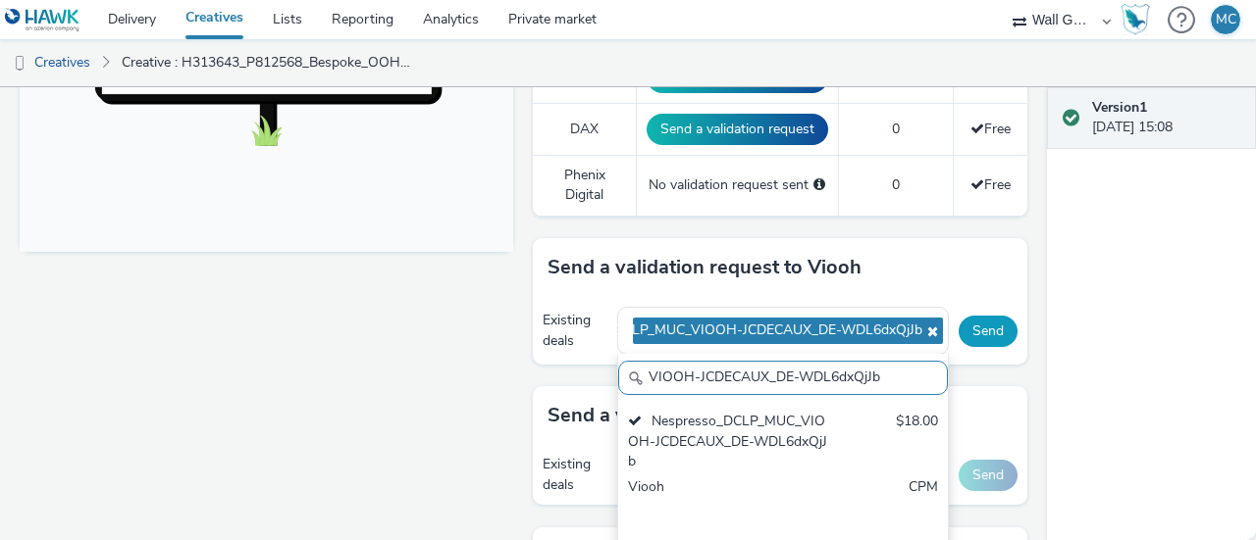
click at [974, 331] on button "Send" at bounding box center [987, 331] width 59 height 31
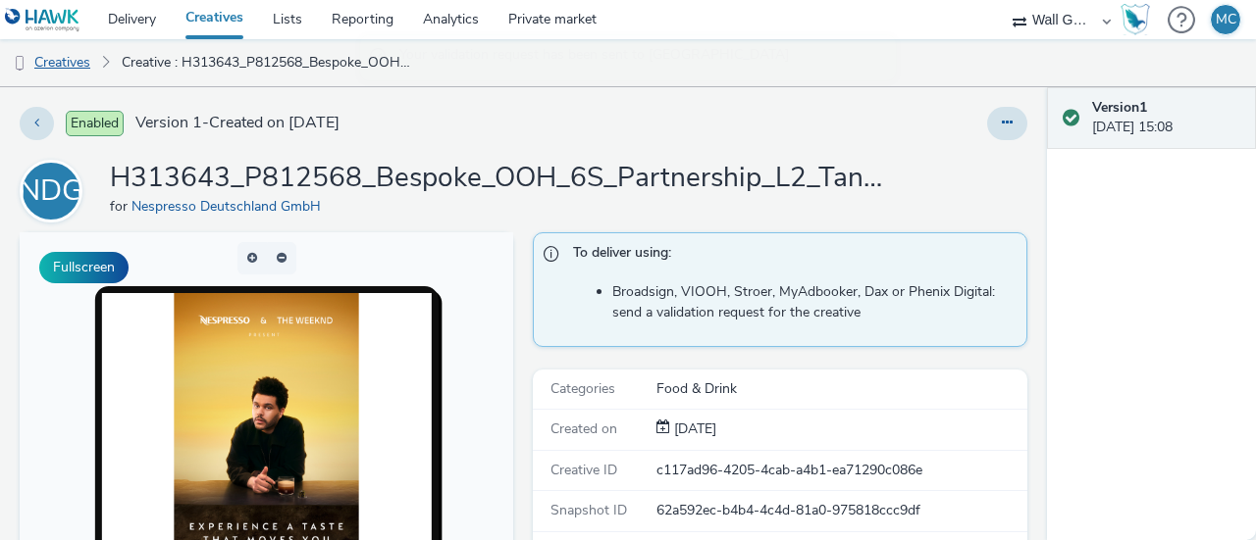
click at [90, 72] on link "Creatives" at bounding box center [50, 62] width 100 height 47
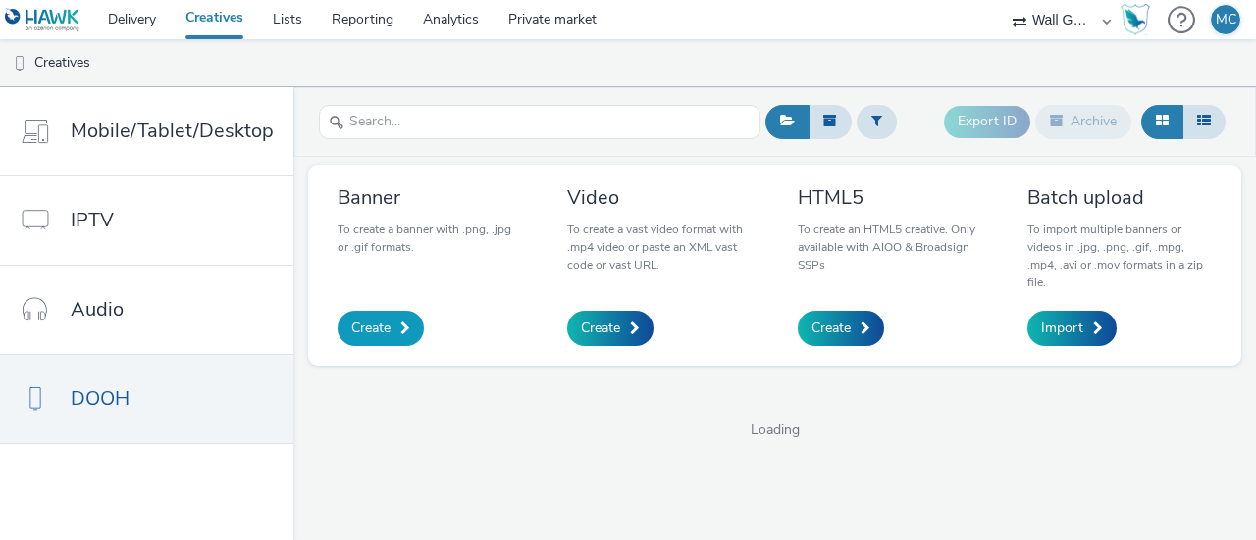
click at [386, 319] on link "Create" at bounding box center [380, 328] width 86 height 35
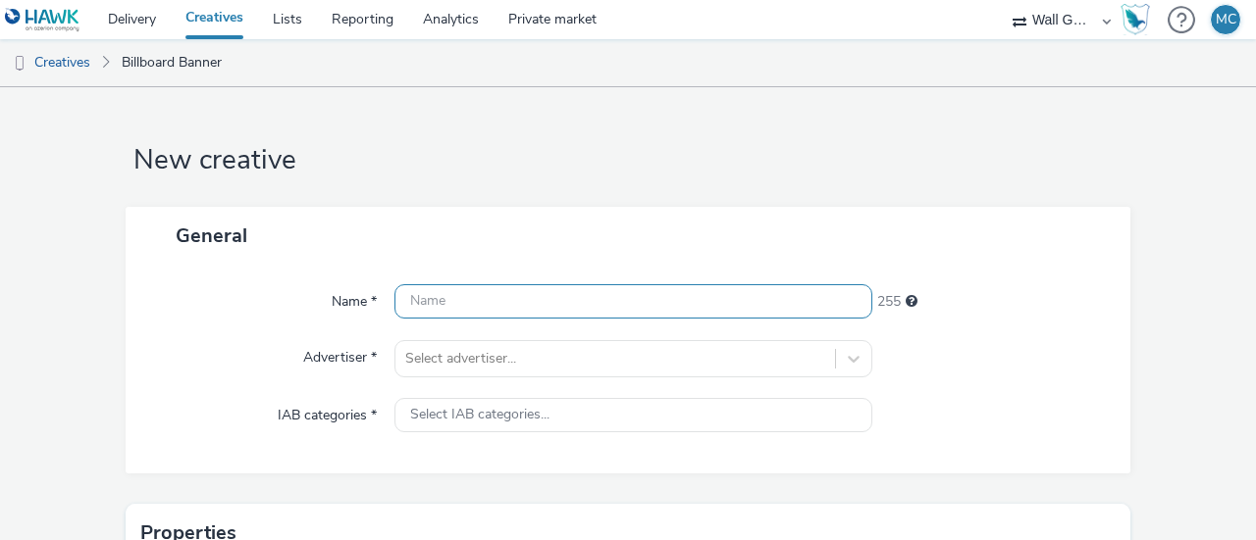
click at [609, 297] on input "text" at bounding box center [633, 301] width 478 height 34
paste input "H313643_P812570_Bespoke_OOH_6S_CoffeeMoment_L2_Tanzania_CNS_OL_SAMRA_2025_1080x…"
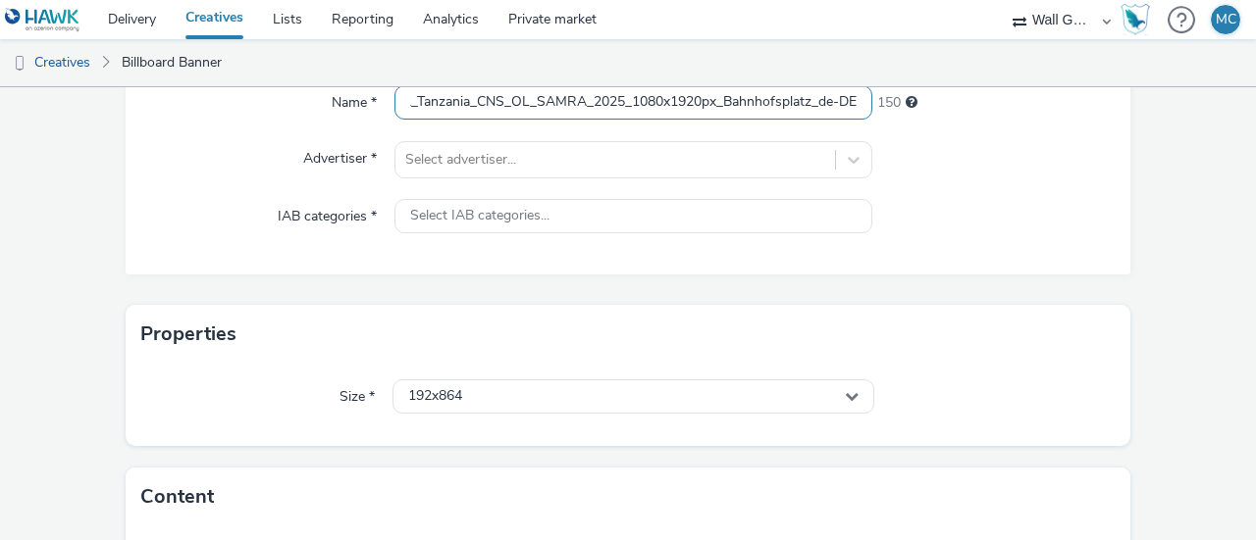
scroll to position [357, 0]
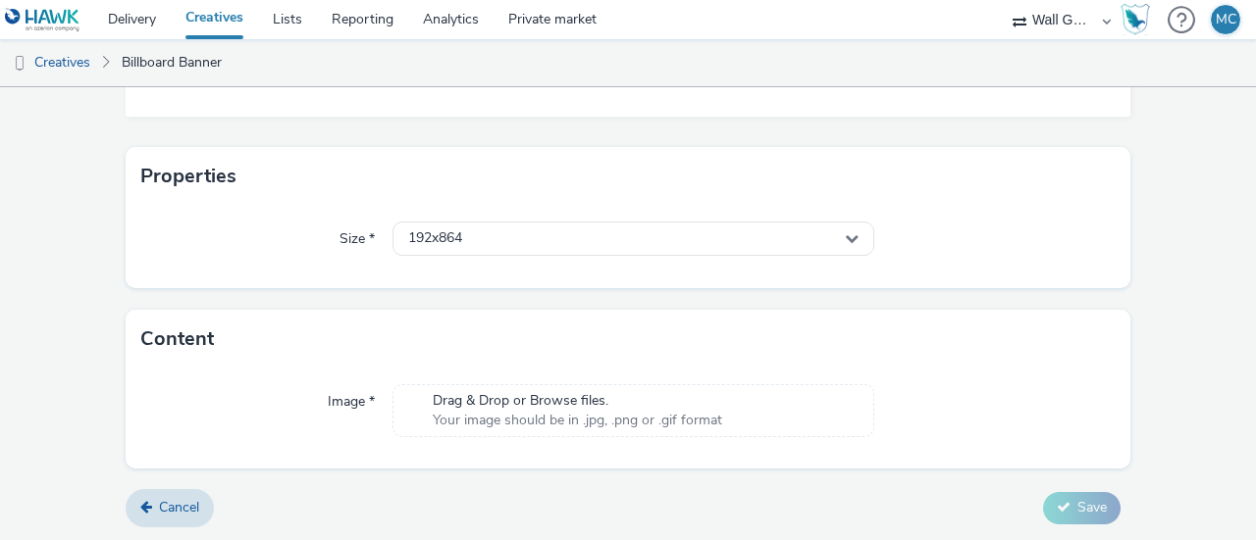
type input "H313643_P812570_Bespoke_OOH_6S_CoffeeMoment_L2_Tanzania_CNS_OL_SAMRA_2025_1080x…"
click at [1008, 254] on div at bounding box center [994, 239] width 241 height 35
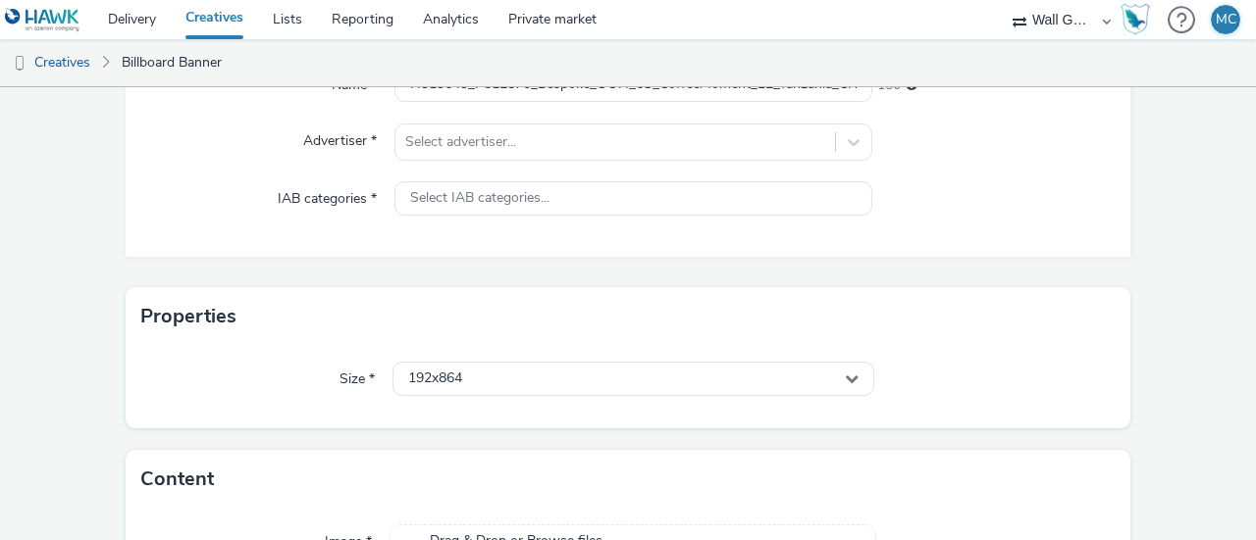
scroll to position [332, 0]
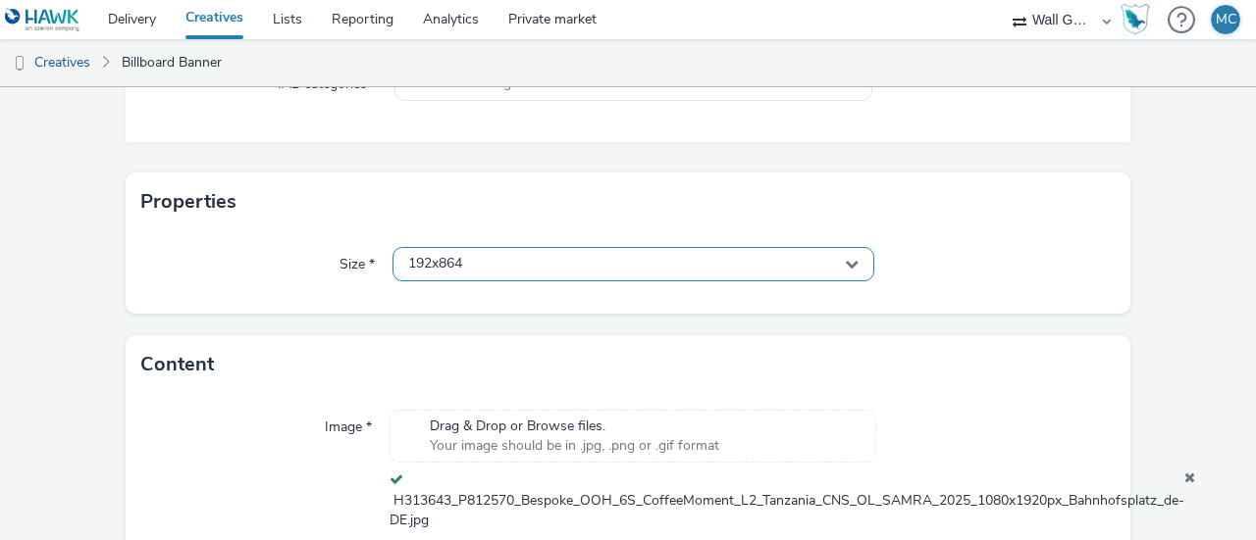
click at [513, 260] on div "192x864" at bounding box center [633, 264] width 482 height 34
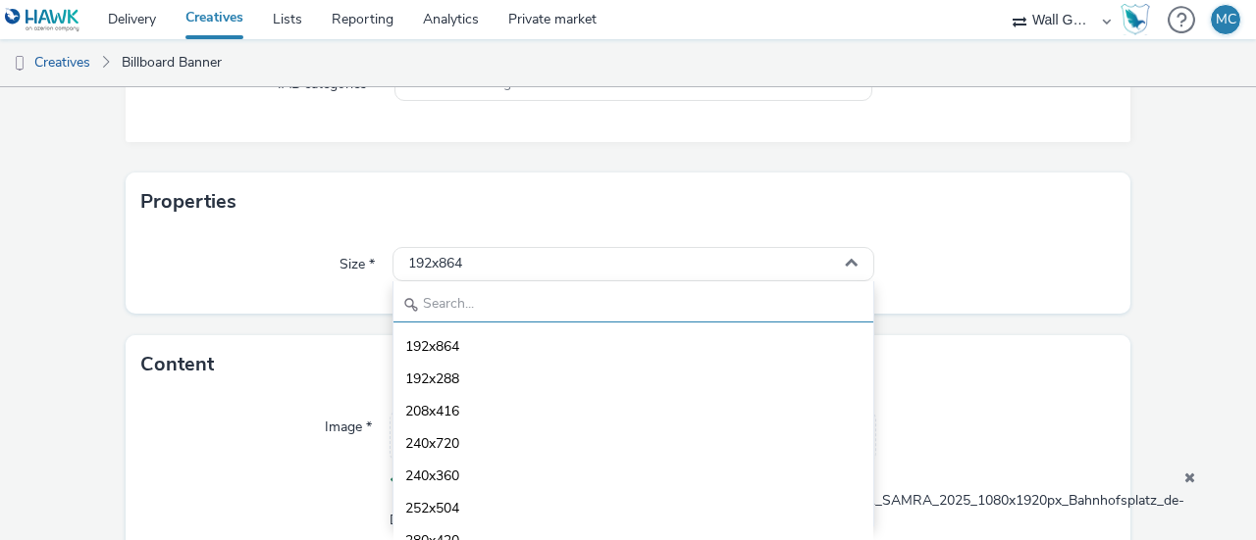
click at [522, 291] on input "text" at bounding box center [633, 305] width 480 height 34
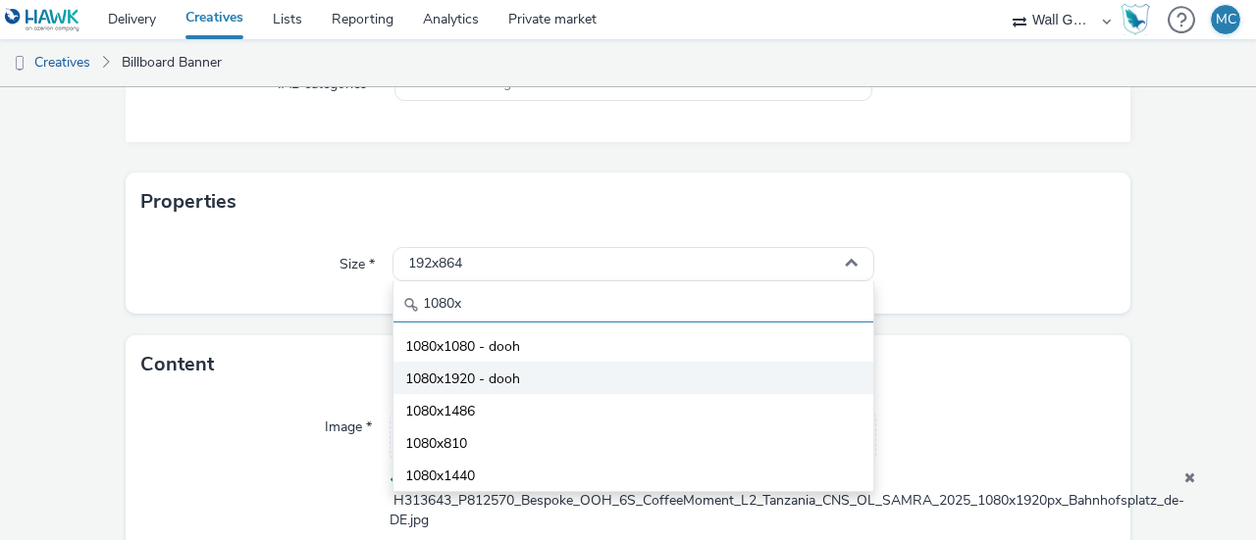
type input "1080x"
click at [506, 377] on span "1080x1920 - dooh" at bounding box center [462, 380] width 115 height 20
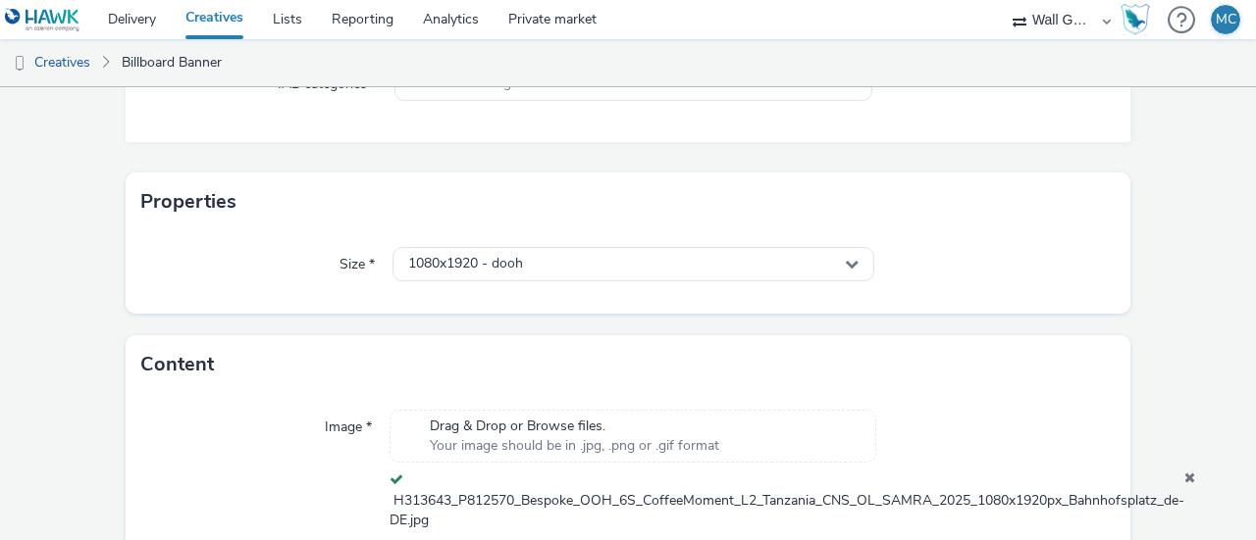
click at [967, 339] on div "Content" at bounding box center [628, 364] width 1004 height 59
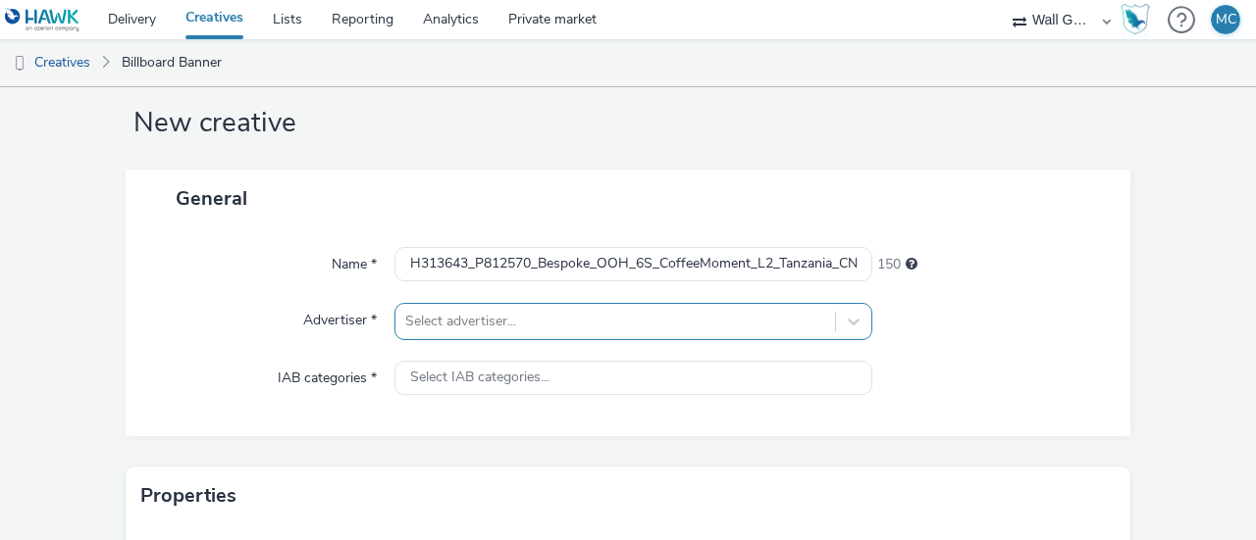
click at [687, 321] on div "Select advertiser..." at bounding box center [633, 321] width 478 height 37
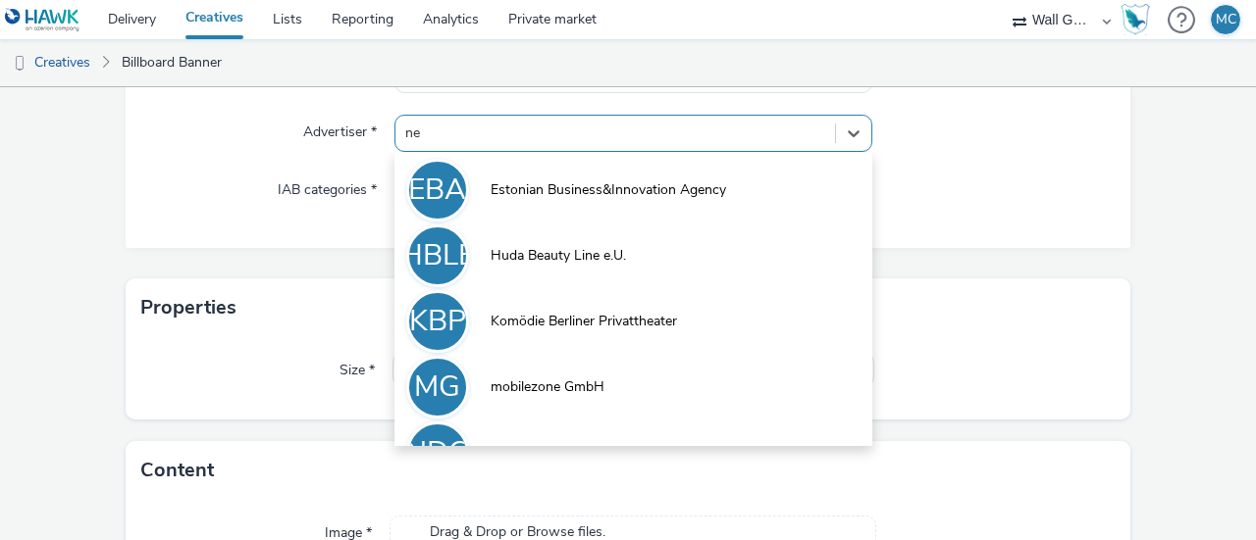
type input "nes"
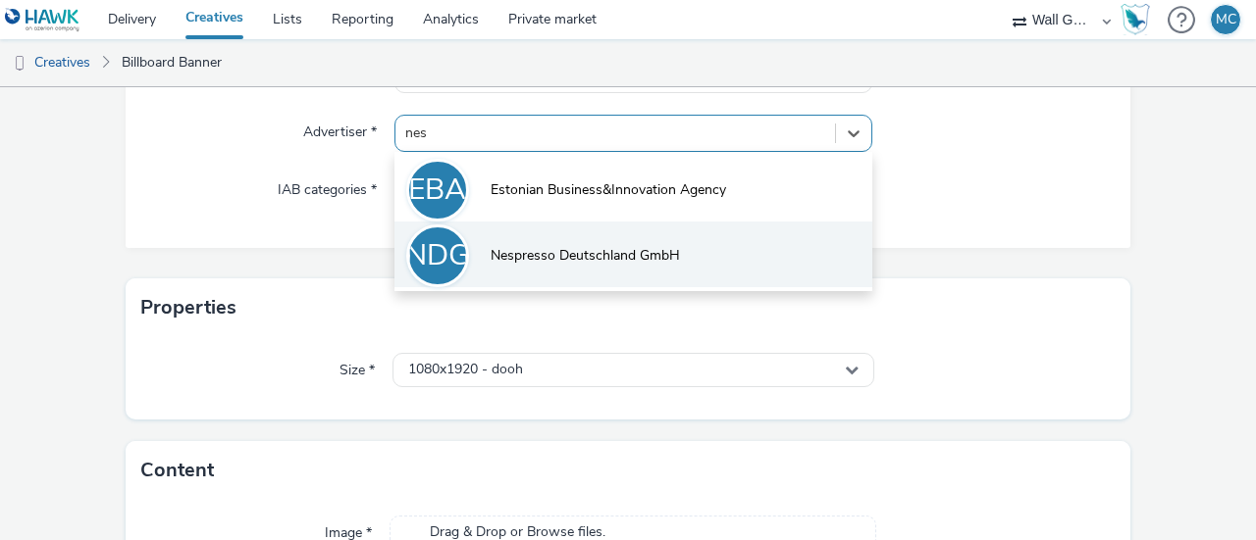
click at [691, 252] on li "NDG Nespresso Deutschland GmbH" at bounding box center [633, 255] width 478 height 66
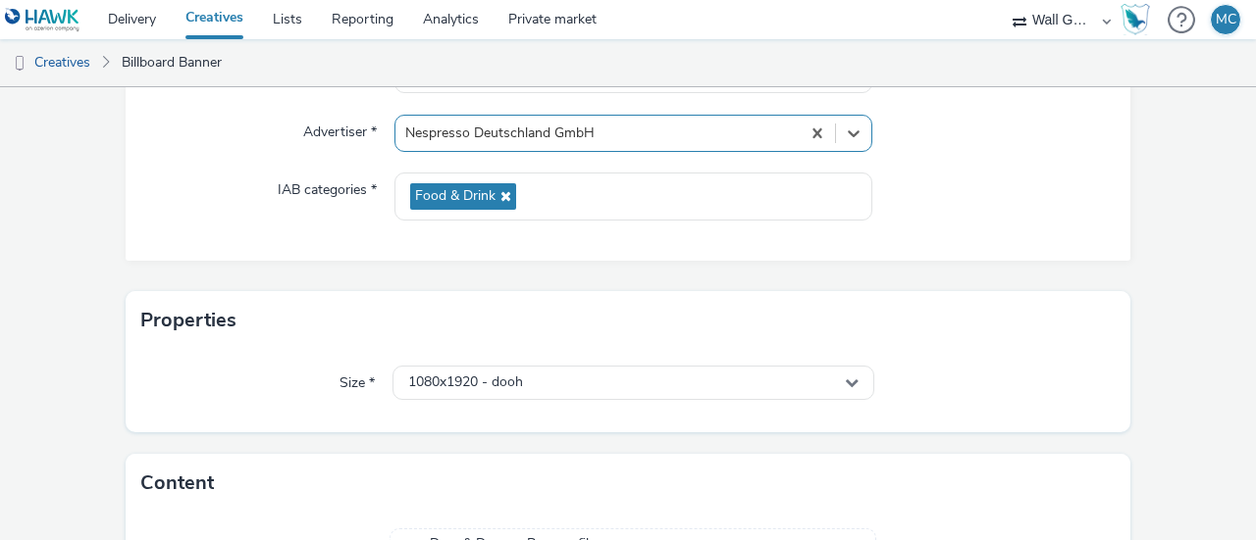
click at [991, 252] on div "Name * H313643_P812570_Bespoke_OOH_6S_CoffeeMoment_L2_Tanzania_CNS_OL_SAMRA_202…" at bounding box center [628, 150] width 1004 height 222
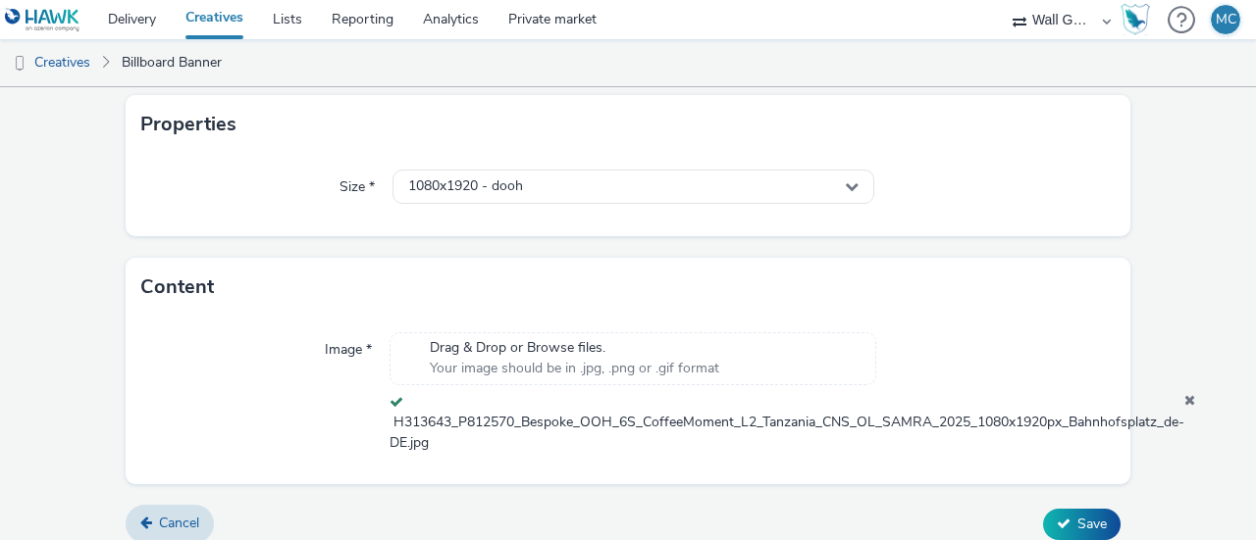
scroll to position [437, 0]
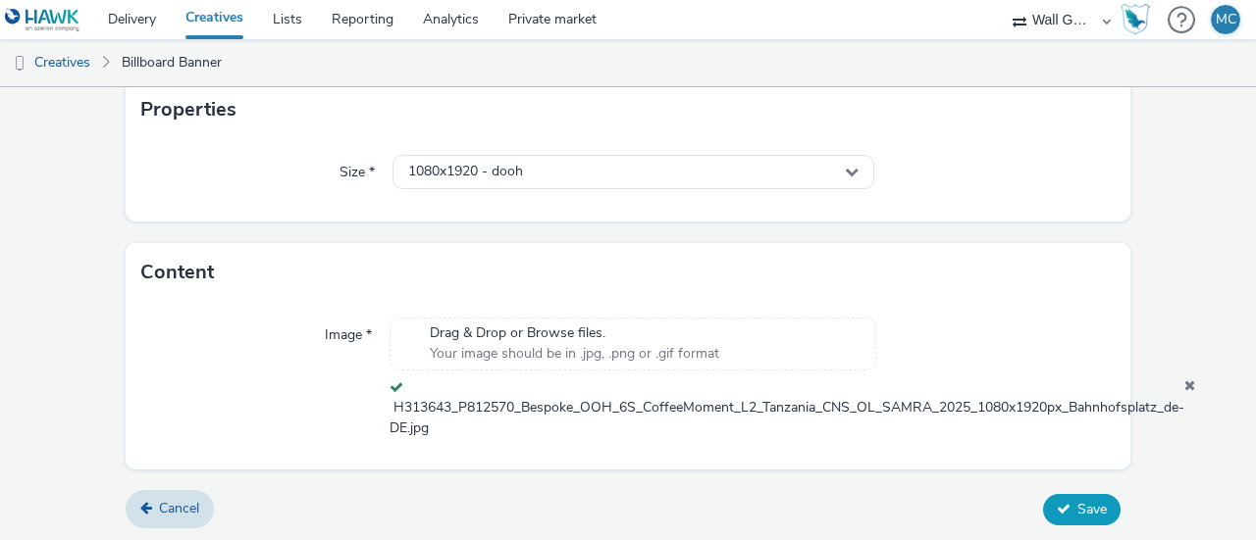
click at [1077, 507] on span "Save" at bounding box center [1091, 509] width 29 height 19
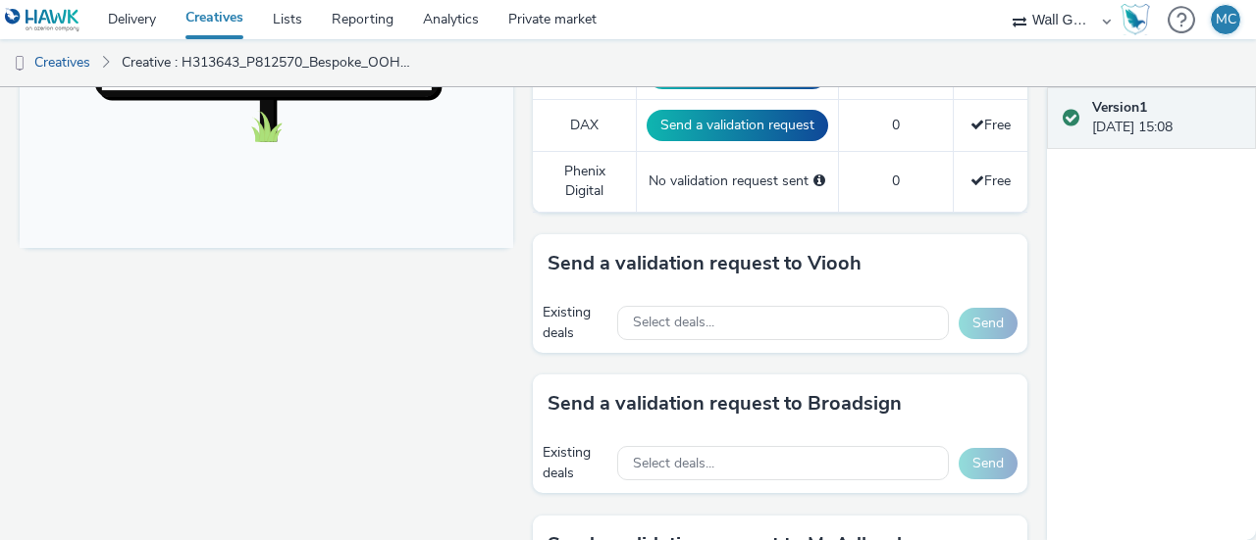
scroll to position [785, 0]
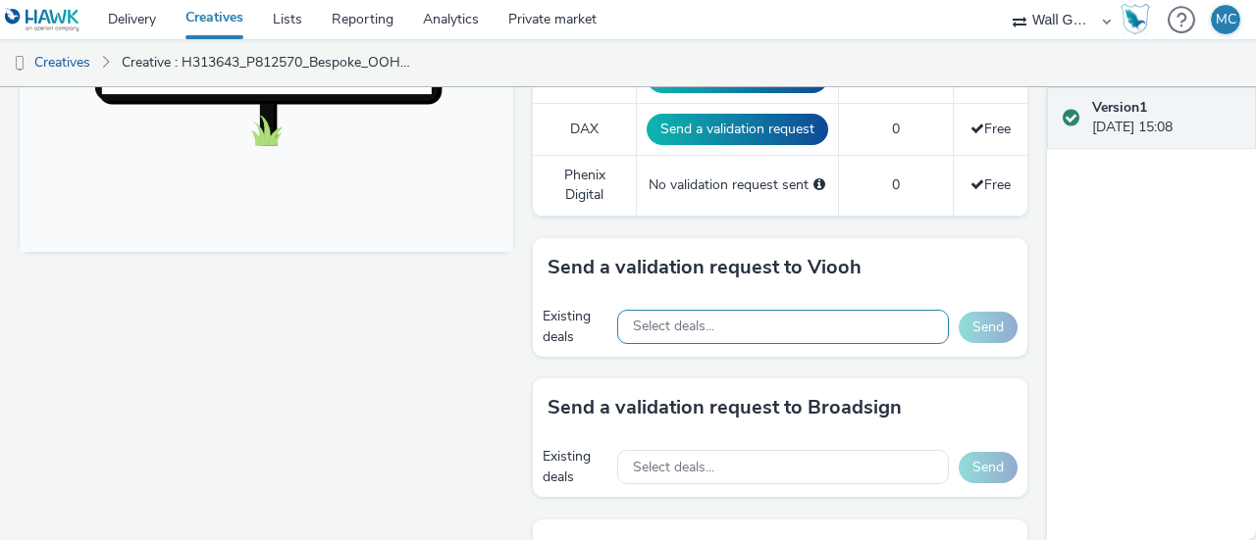
click at [740, 317] on div "Select deals..." at bounding box center [783, 327] width 332 height 34
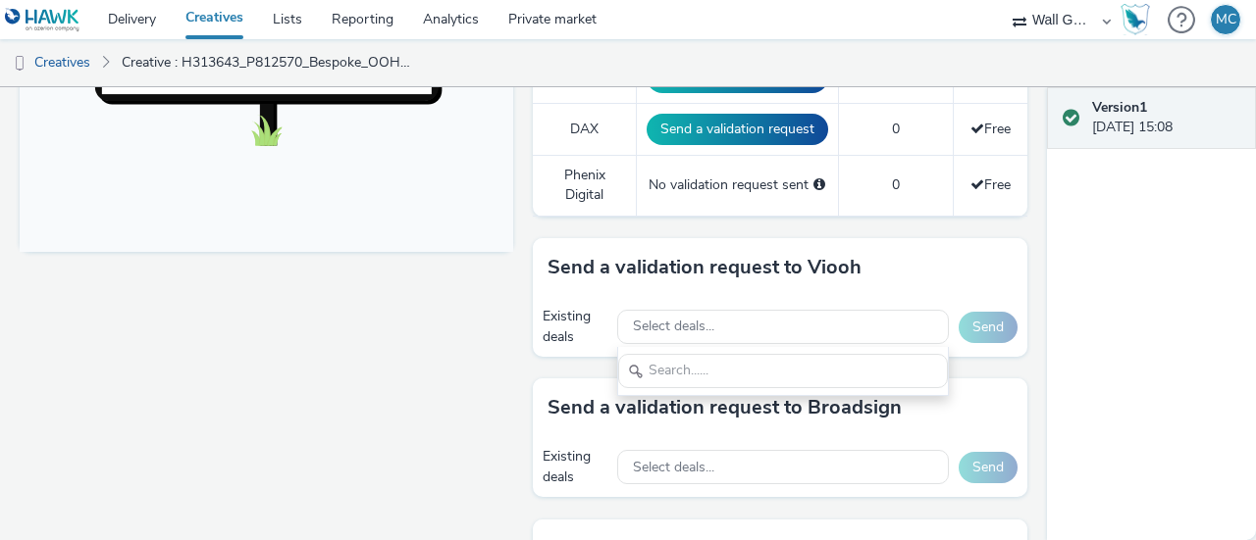
scroll to position [0, 0]
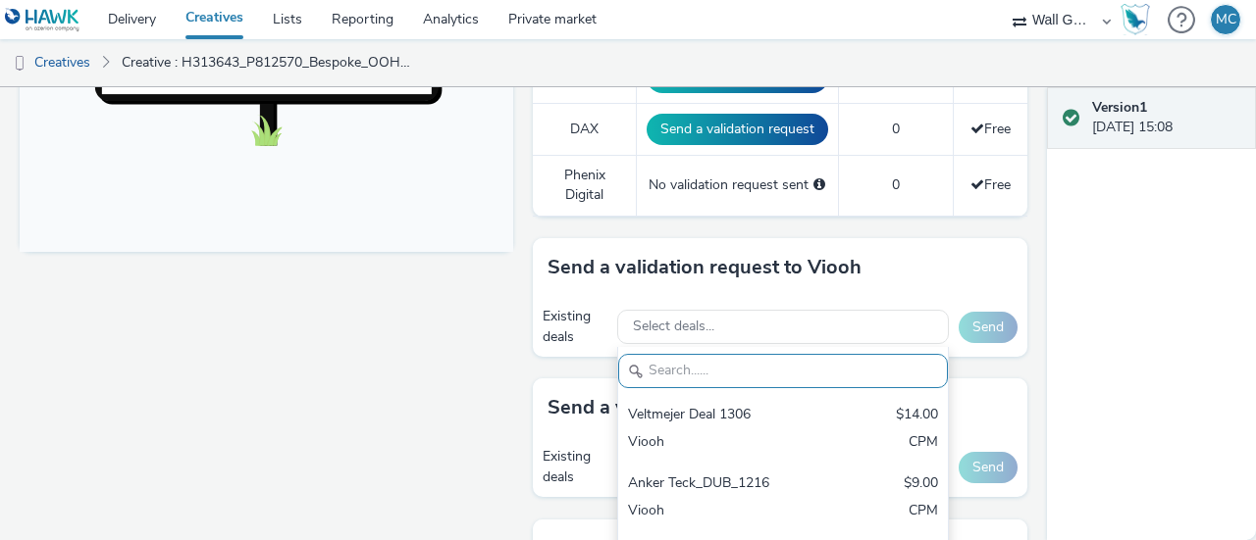
paste input "VIOOH-JCDECAUX_DE-WDL6dxQjJb"
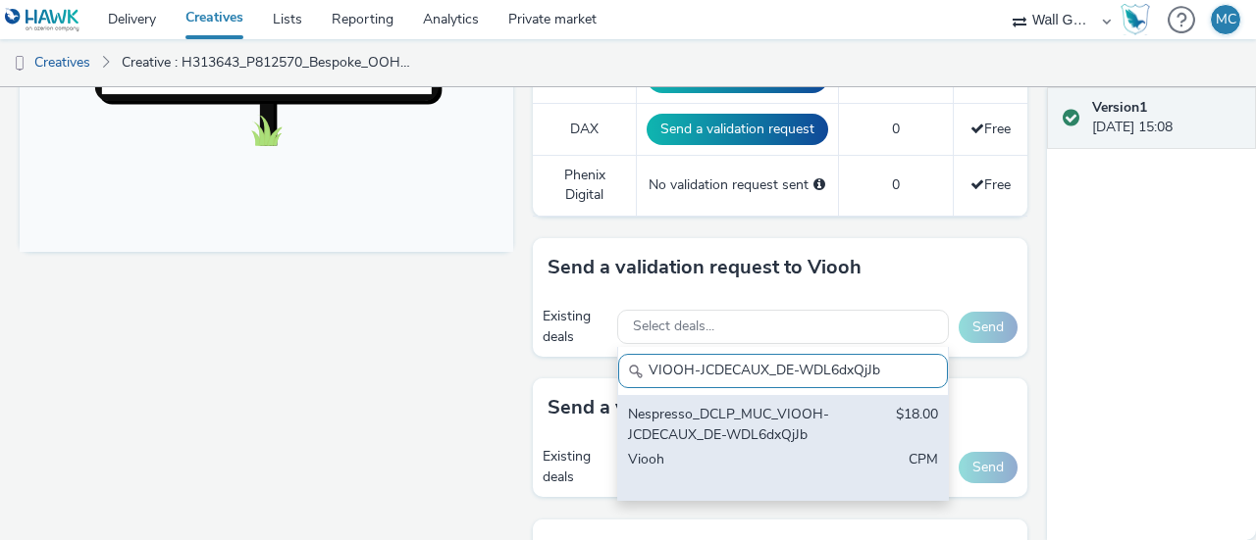
type input "VIOOH-JCDECAUX_DE-WDL6dxQjJb"
click at [741, 427] on div "Nespresso_DCLP_MUC_VIOOH-JCDECAUX_DE-WDL6dxQjJb" at bounding box center [729, 425] width 203 height 40
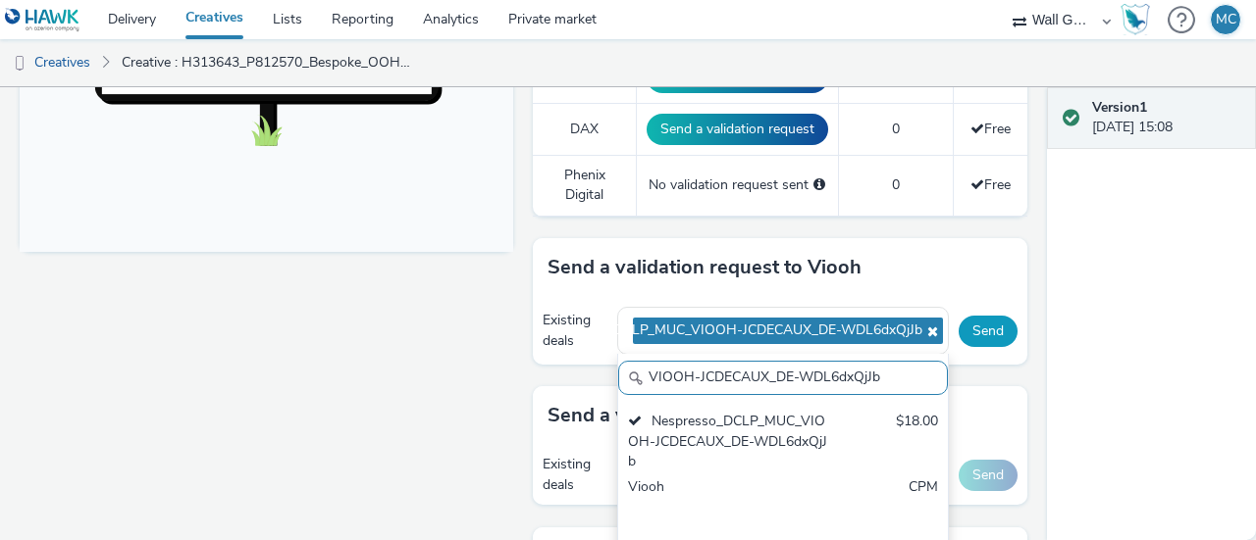
drag, startPoint x: 943, startPoint y: 334, endPoint x: 954, endPoint y: 330, distance: 12.8
click at [958, 334] on div "Send" at bounding box center [987, 331] width 59 height 31
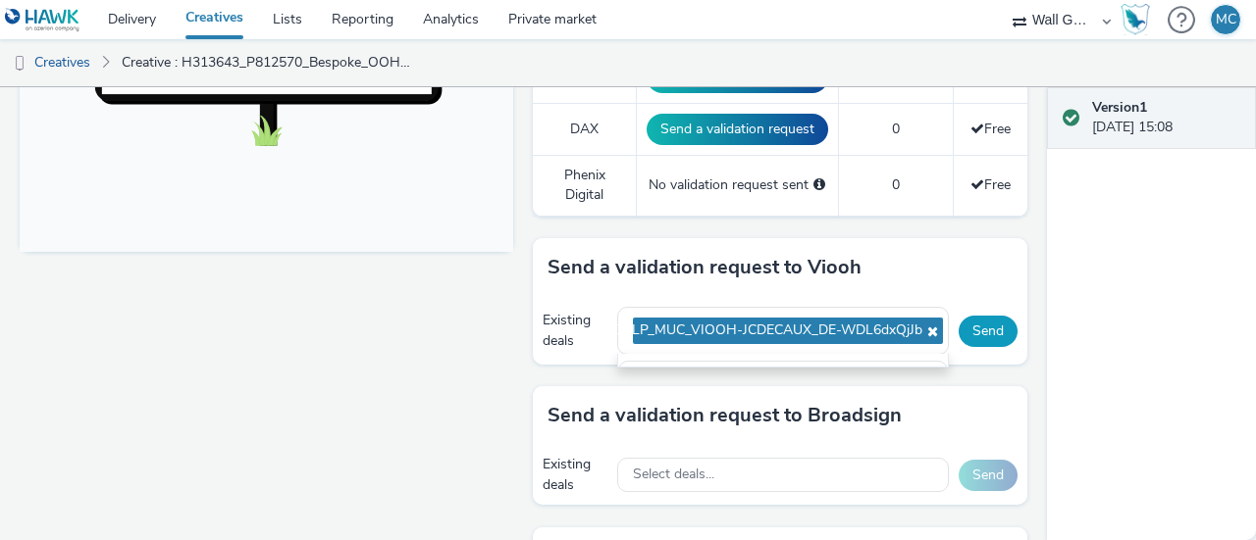
click at [958, 329] on button "Send" at bounding box center [987, 331] width 59 height 31
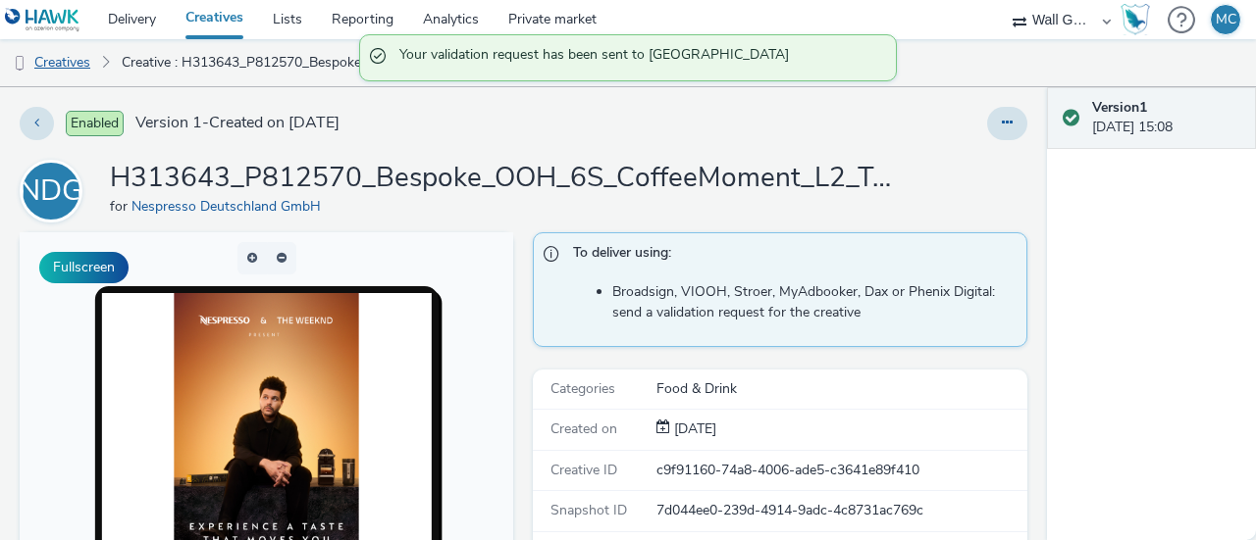
click at [77, 65] on link "Creatives" at bounding box center [50, 62] width 100 height 47
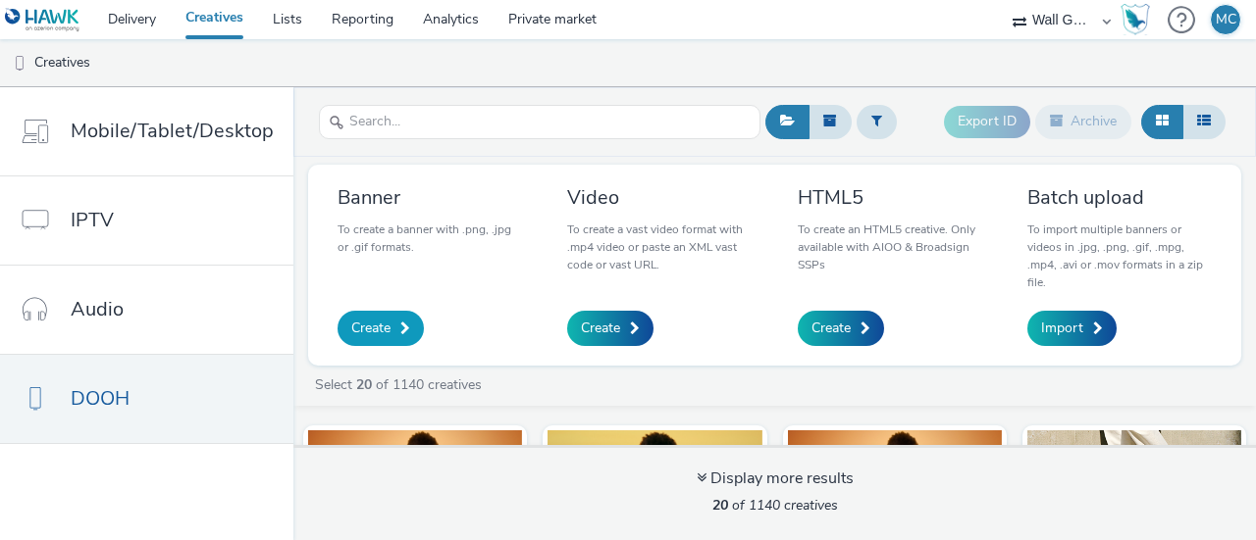
click at [365, 313] on link "Create" at bounding box center [380, 328] width 86 height 35
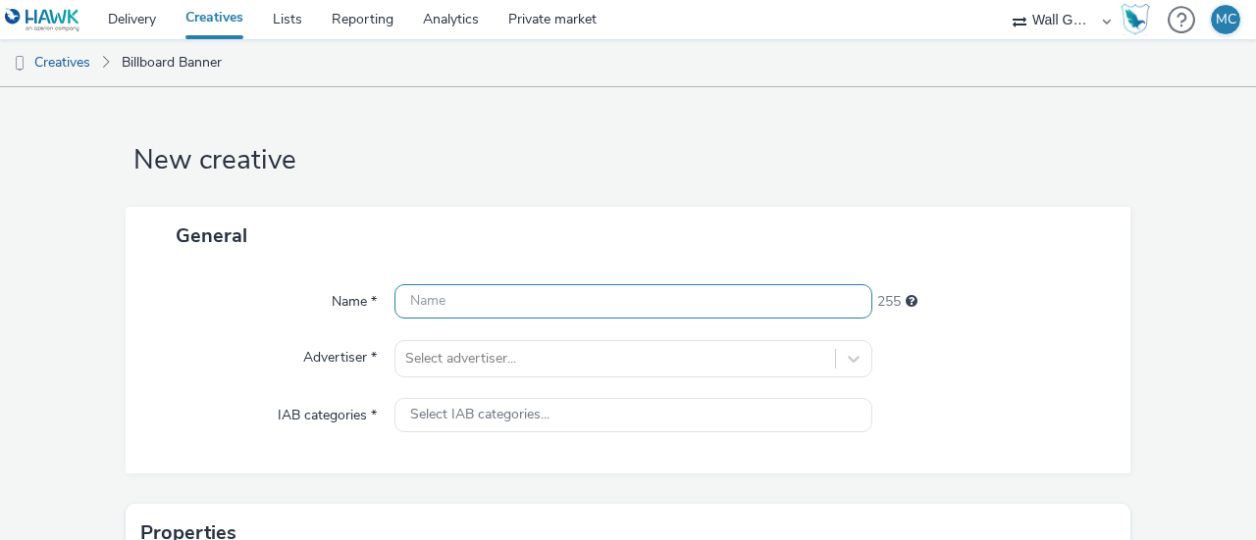
click at [514, 297] on input "text" at bounding box center [633, 301] width 478 height 34
paste input "H313643_P812576_Bespoke_OOH_6S_Partnership_L2_Tanzania_AWR_OL_SAMRA_2025_1080x1…"
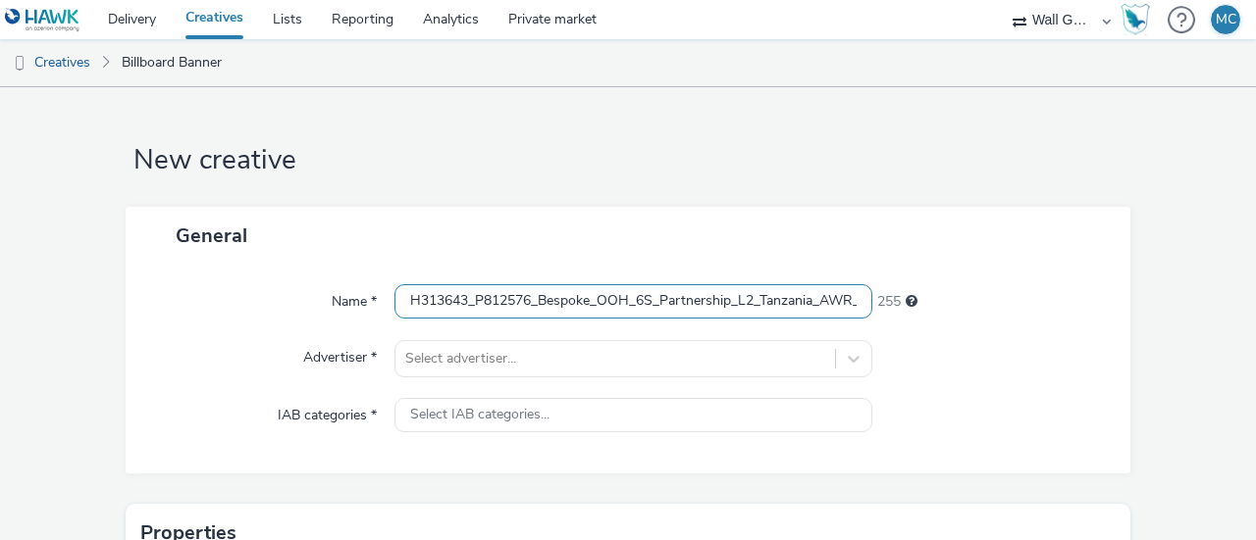
scroll to position [0, 365]
type input "H313643_P812576_Bespoke_OOH_6S_Partnership_L2_Tanzania_AWR_OL_SAMRA_2025_1080x1…"
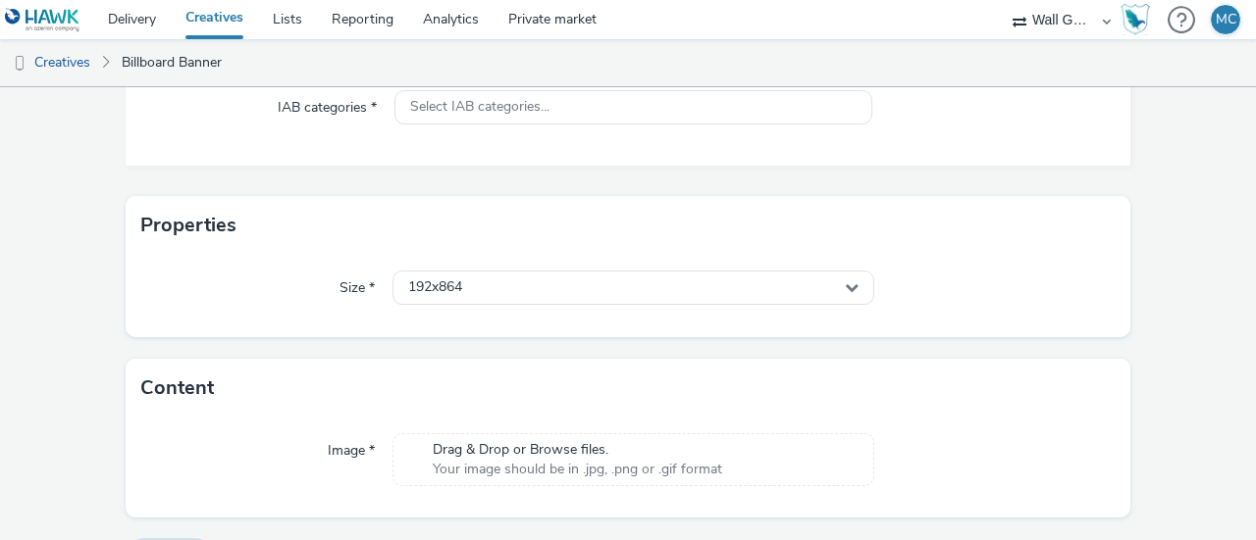
scroll to position [357, 0]
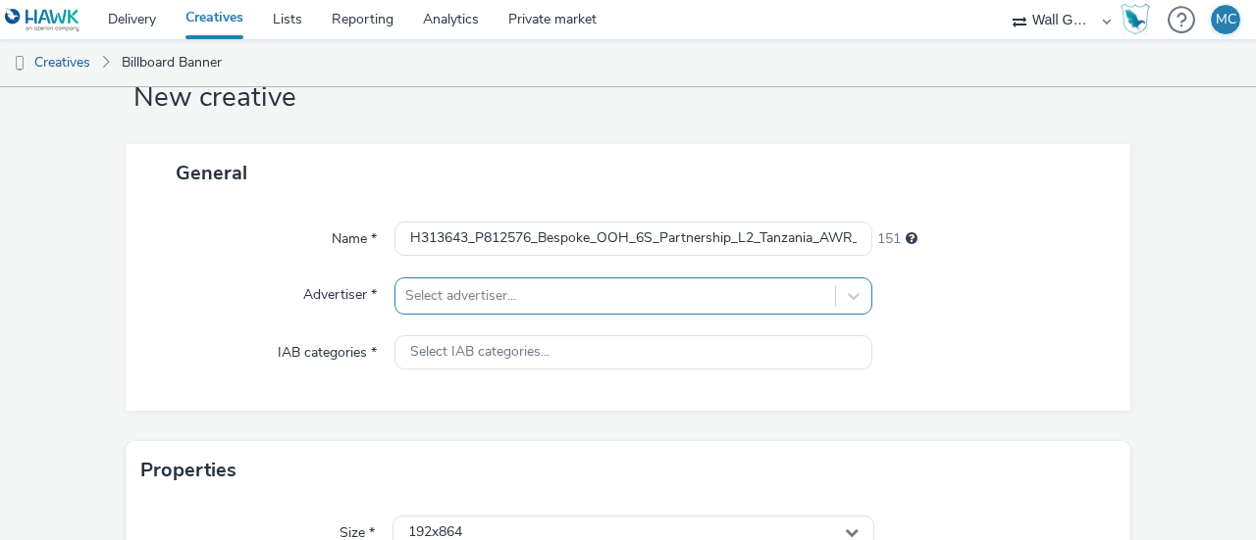
click at [504, 302] on div "Select advertiser..." at bounding box center [633, 296] width 478 height 37
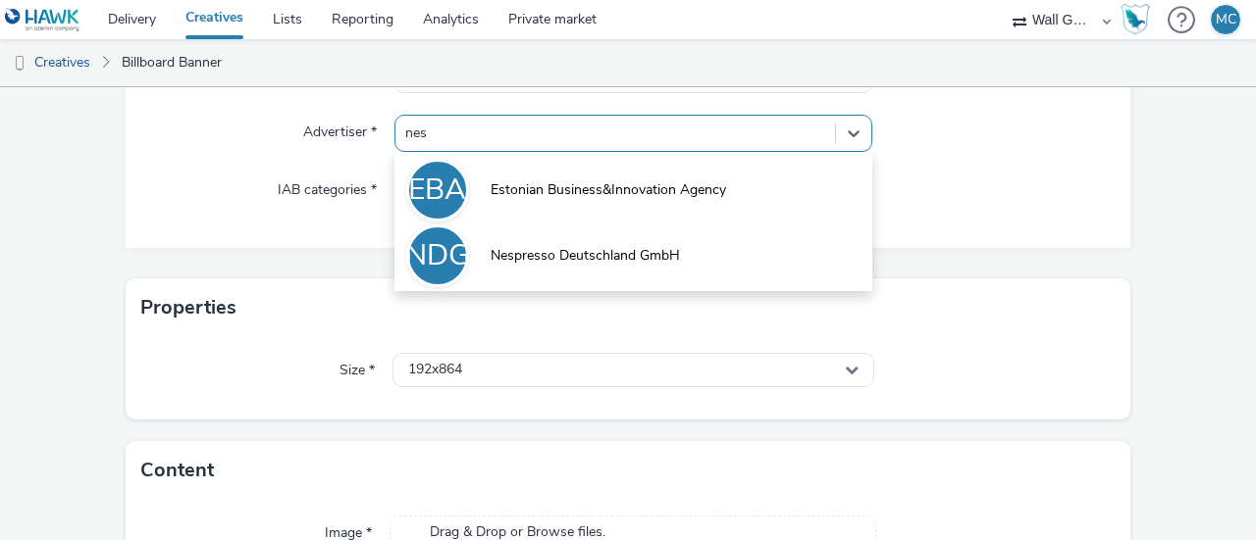
type input "nesp"
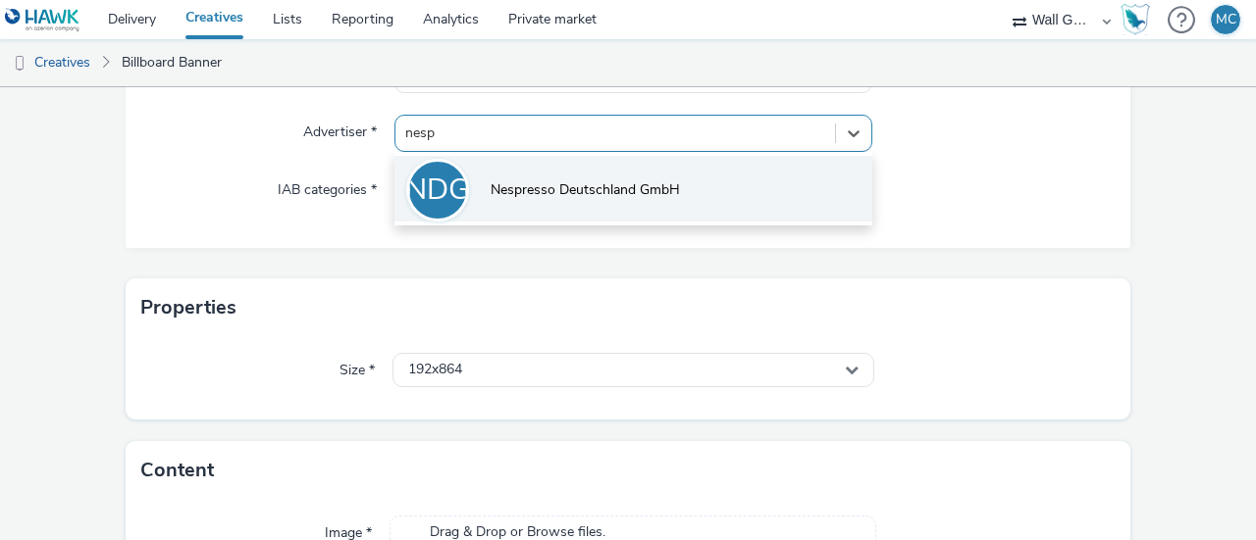
click at [490, 199] on span "Nespresso Deutschland GmbH" at bounding box center [584, 190] width 189 height 20
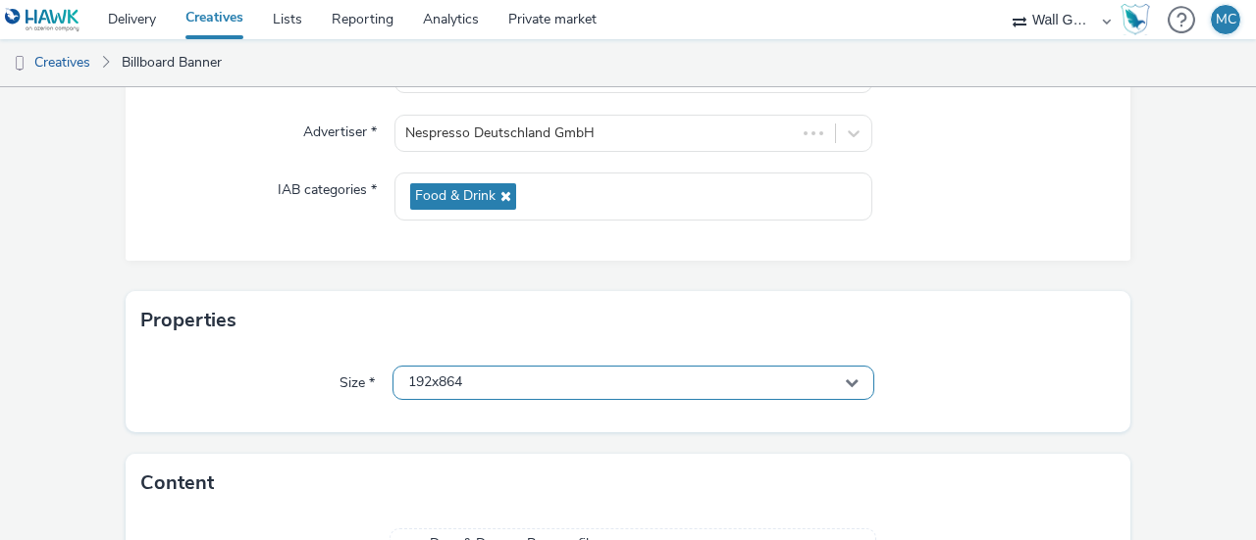
click at [506, 380] on div "192x864" at bounding box center [633, 383] width 482 height 34
click at [534, 409] on input "text" at bounding box center [633, 424] width 480 height 34
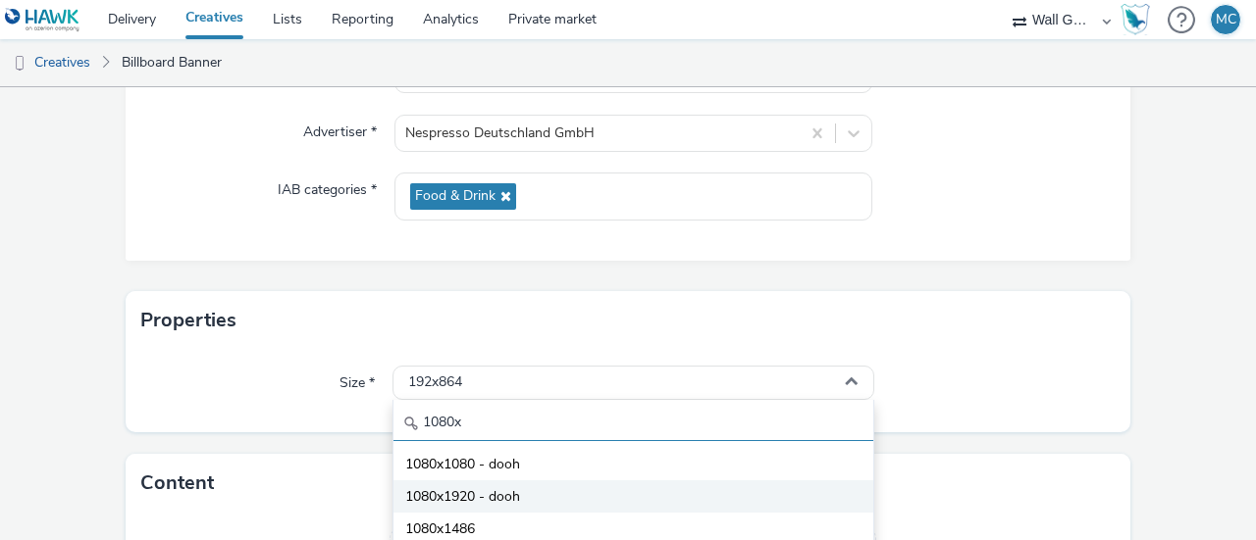
type input "1080x"
click at [509, 494] on span "1080x1920 - dooh" at bounding box center [462, 498] width 115 height 20
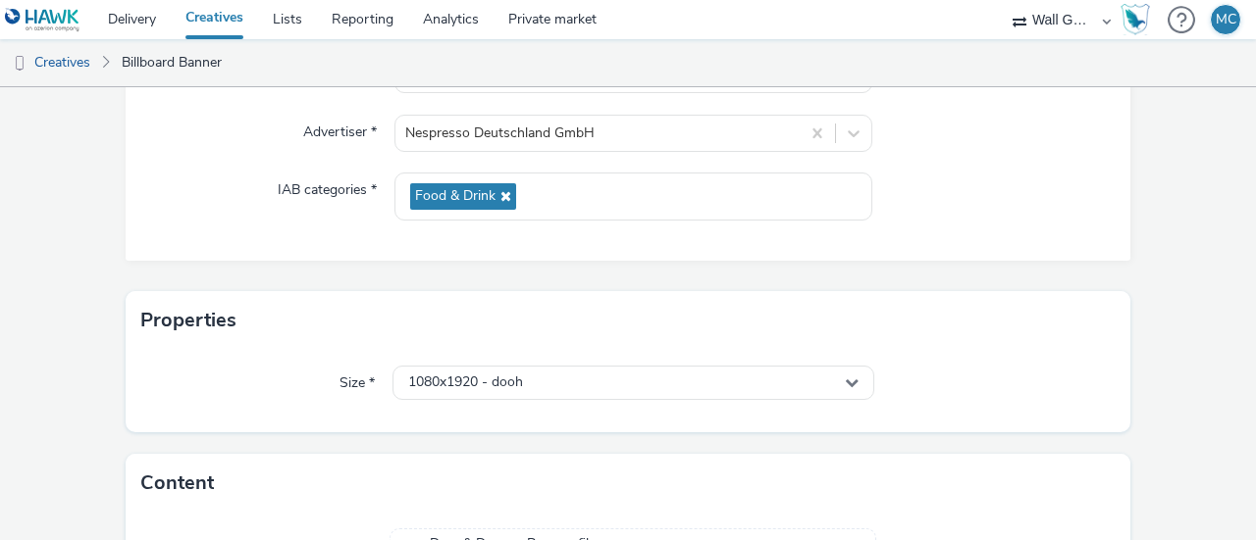
click at [999, 305] on div "Properties" at bounding box center [628, 320] width 1004 height 59
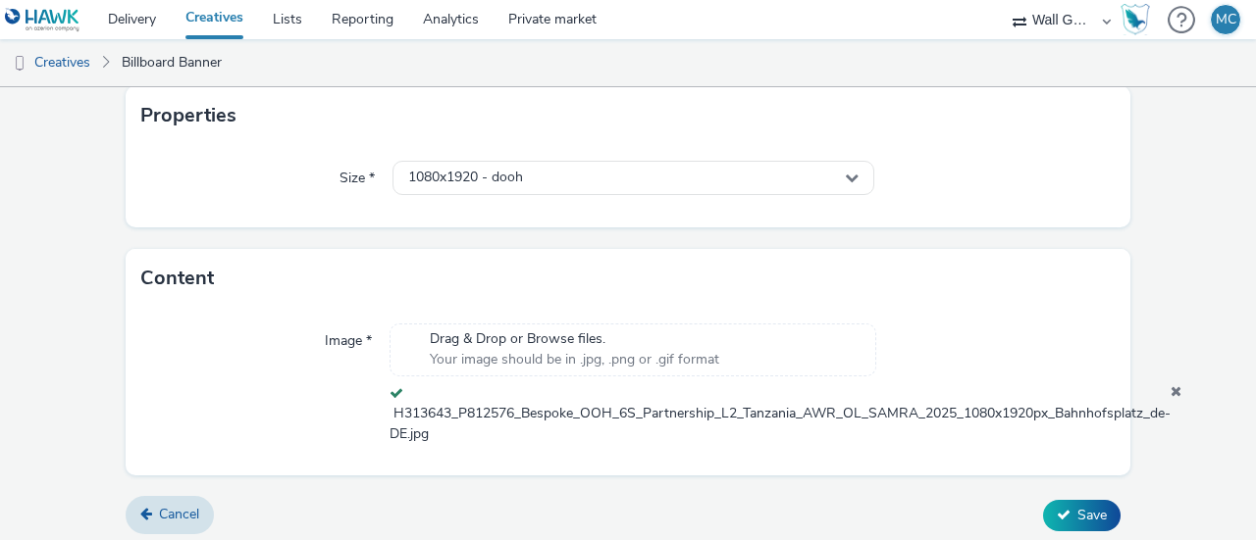
scroll to position [437, 0]
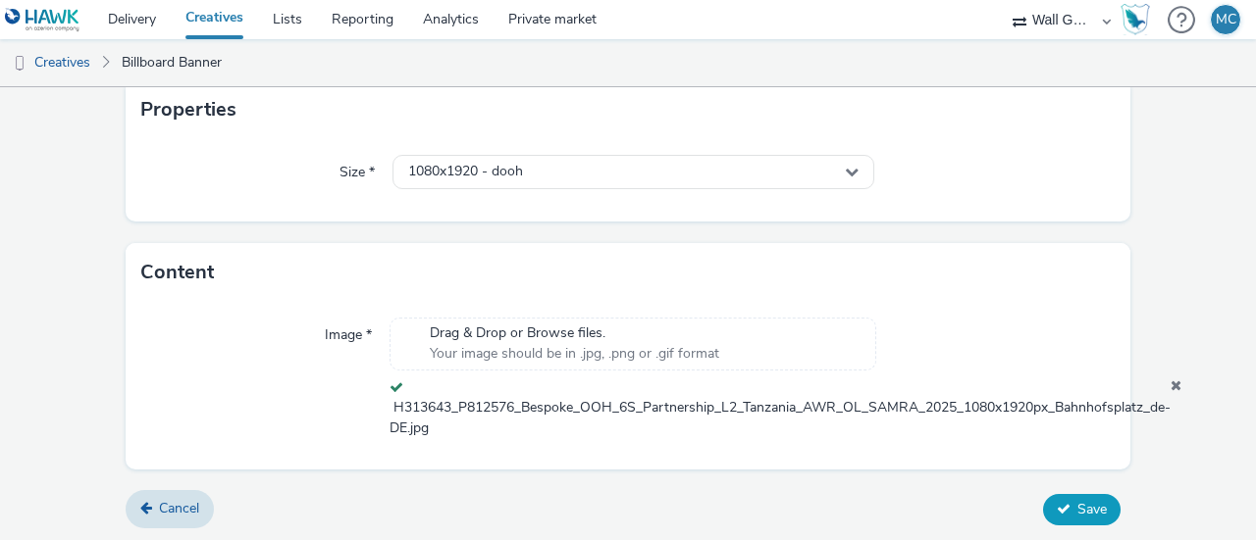
click at [1077, 505] on span "Save" at bounding box center [1091, 509] width 29 height 19
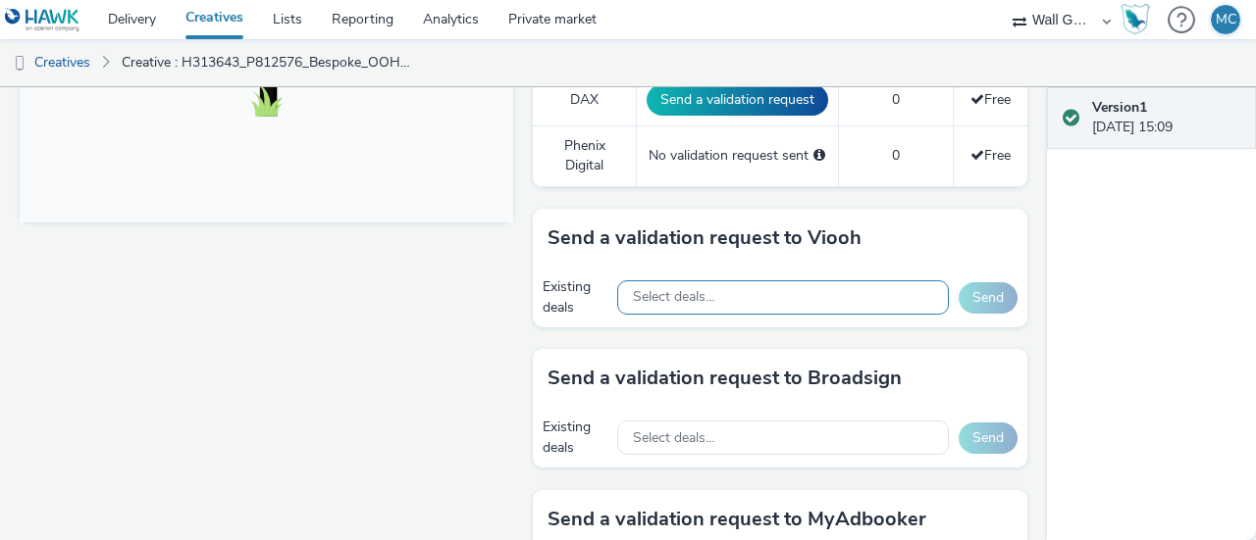
scroll to position [785, 0]
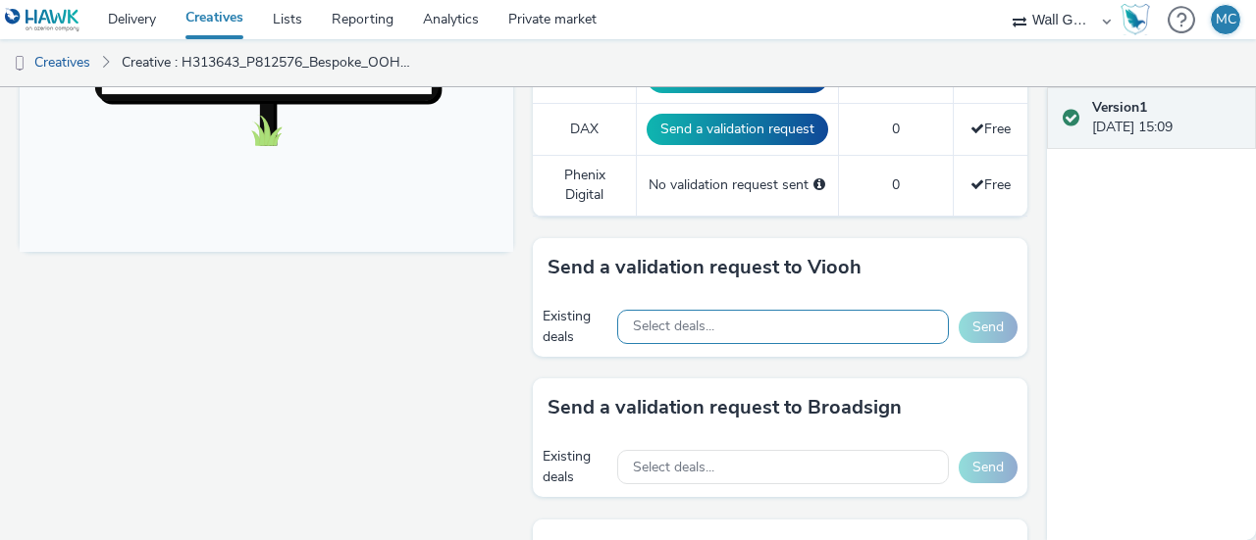
click at [708, 310] on div "Select deals..." at bounding box center [783, 327] width 332 height 34
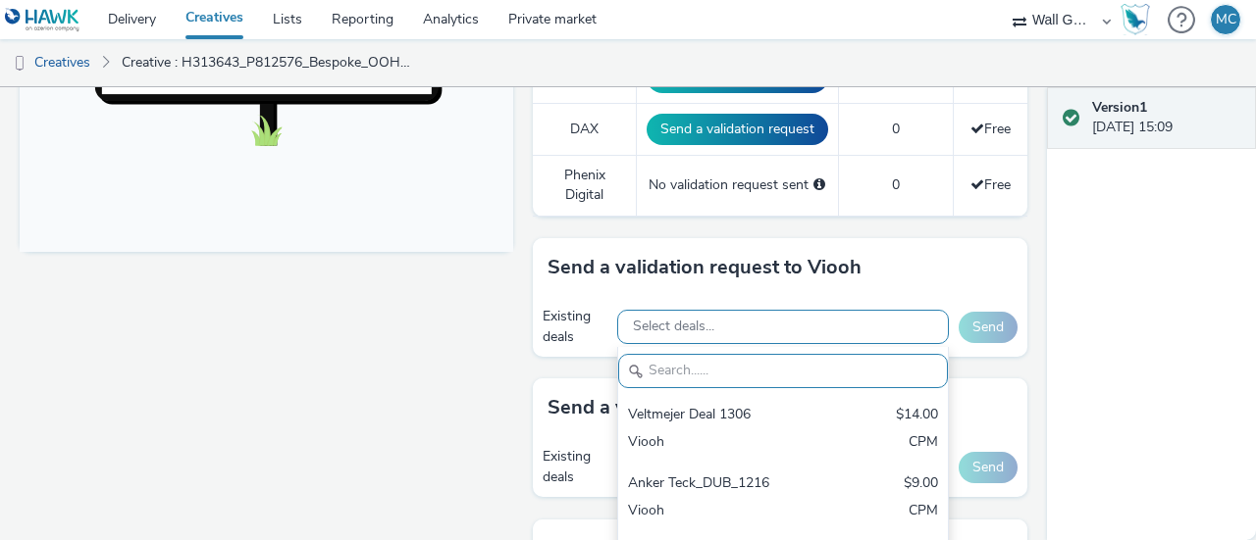
paste input "VIOOH-JCDECAUX_DE-WDL6dxQjJb"
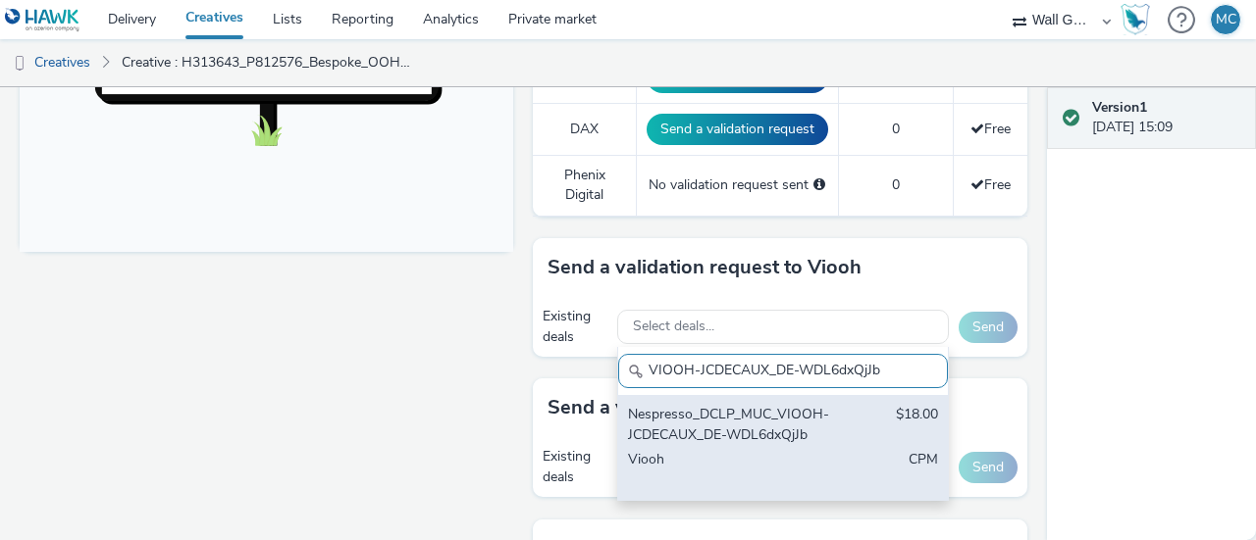
type input "VIOOH-JCDECAUX_DE-WDL6dxQjJb"
click at [712, 411] on div "Nespresso_DCLP_MUC_VIOOH-JCDECAUX_DE-WDL6dxQjJb" at bounding box center [729, 425] width 203 height 40
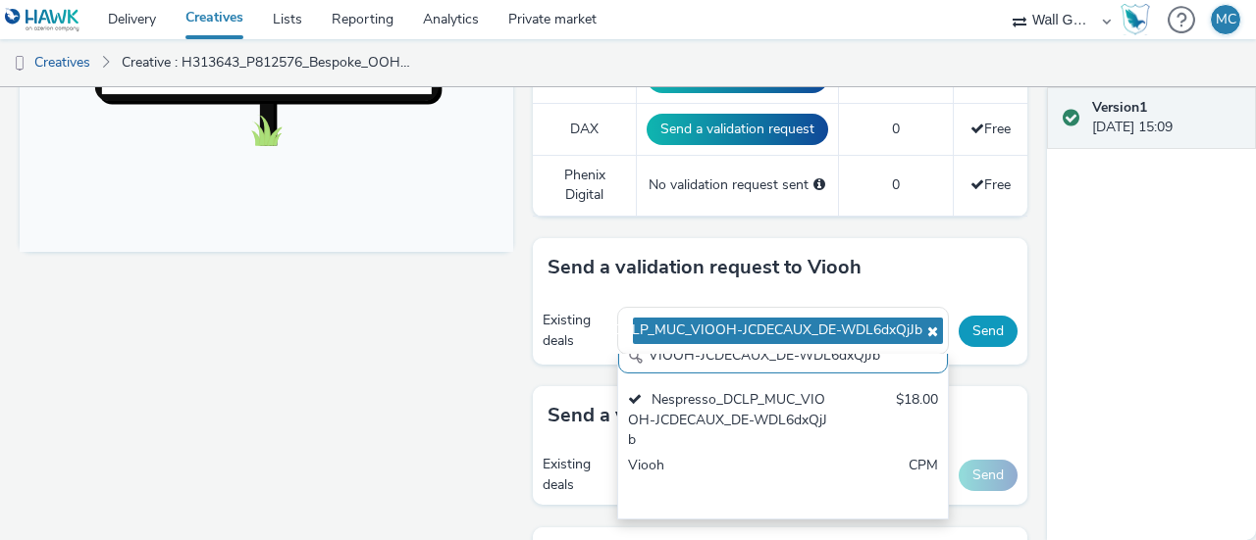
click at [960, 333] on button "Send" at bounding box center [987, 331] width 59 height 31
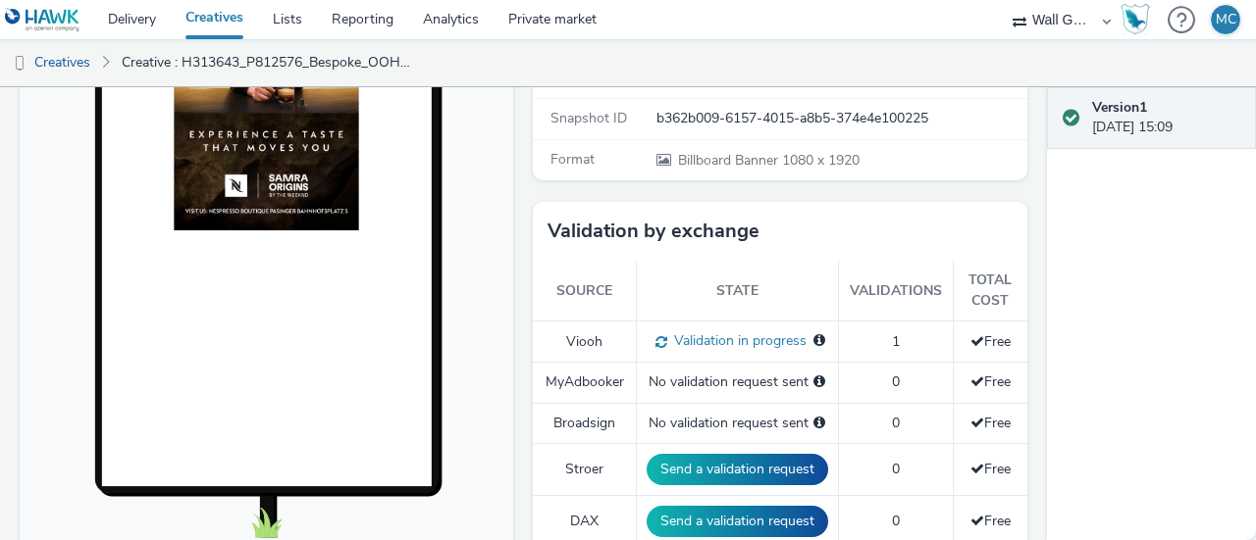
scroll to position [196, 0]
